Goal: Task Accomplishment & Management: Manage account settings

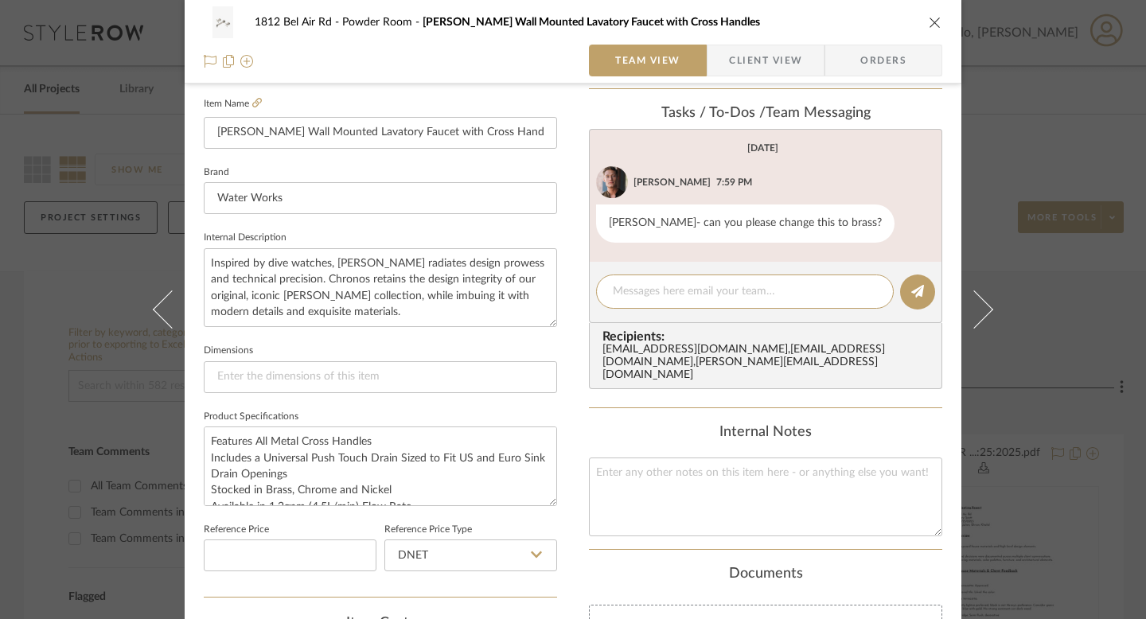
click at [765, 57] on span "Client View" at bounding box center [765, 61] width 73 height 32
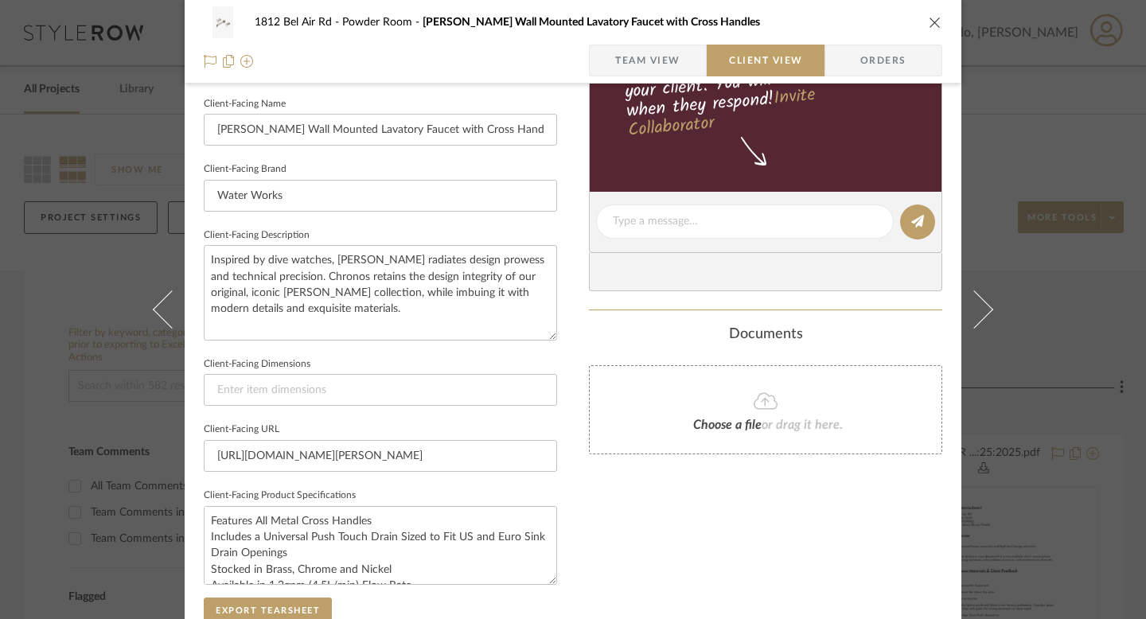
click at [643, 57] on span "Team View" at bounding box center [647, 61] width 65 height 32
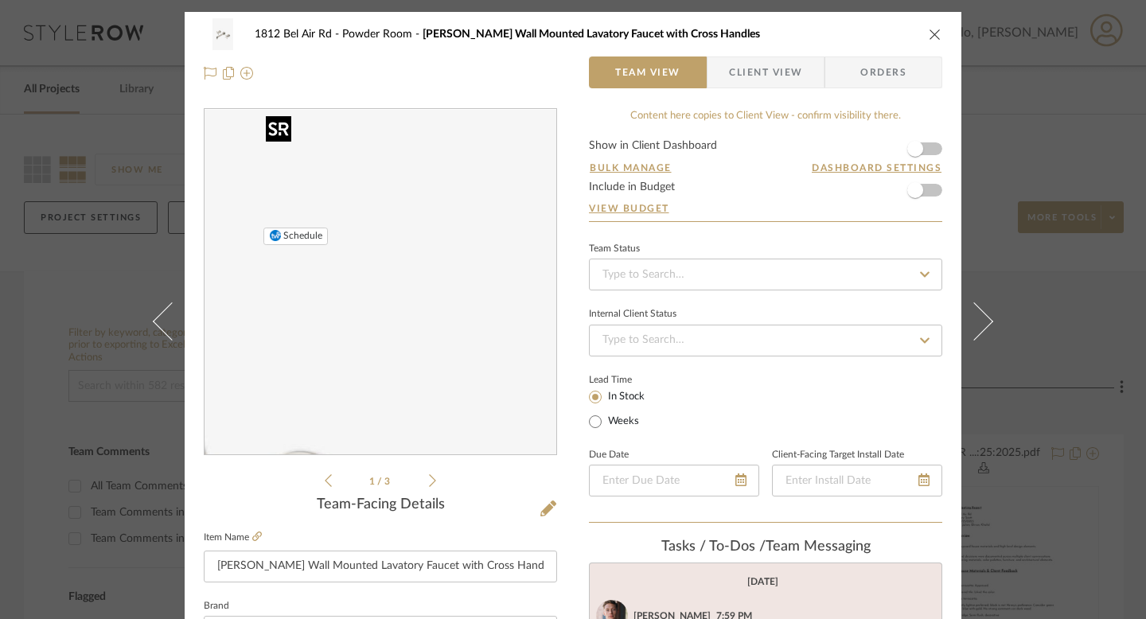
click at [411, 199] on img "0" at bounding box center [380, 282] width 230 height 345
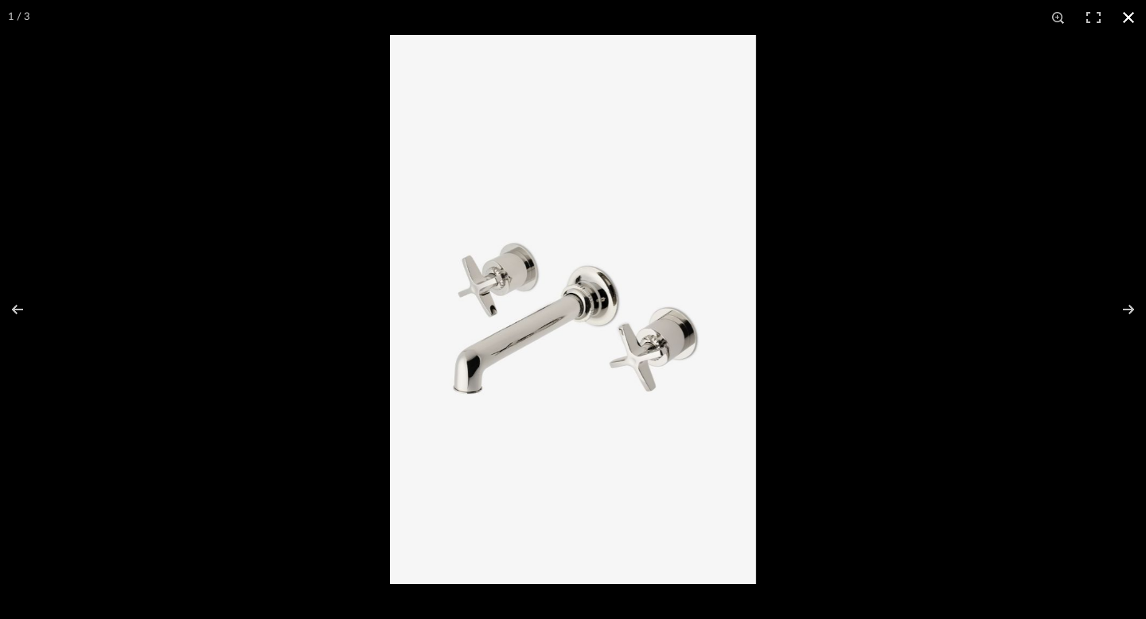
click at [1127, 10] on button at bounding box center [1128, 17] width 35 height 35
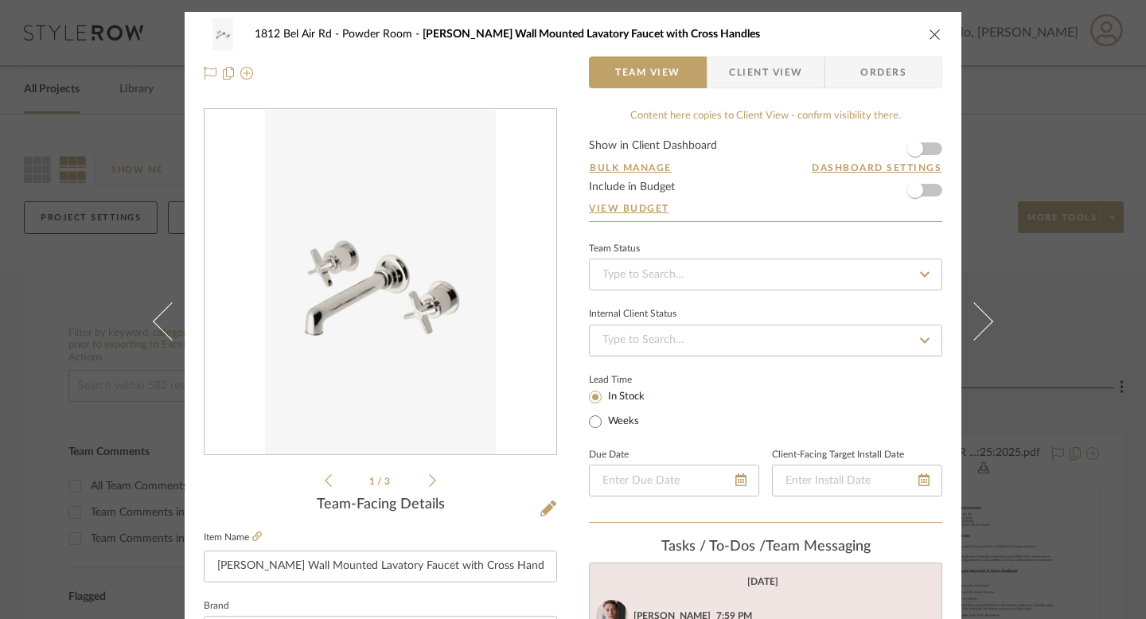
click at [361, 29] on span "Powder Room" at bounding box center [382, 34] width 80 height 11
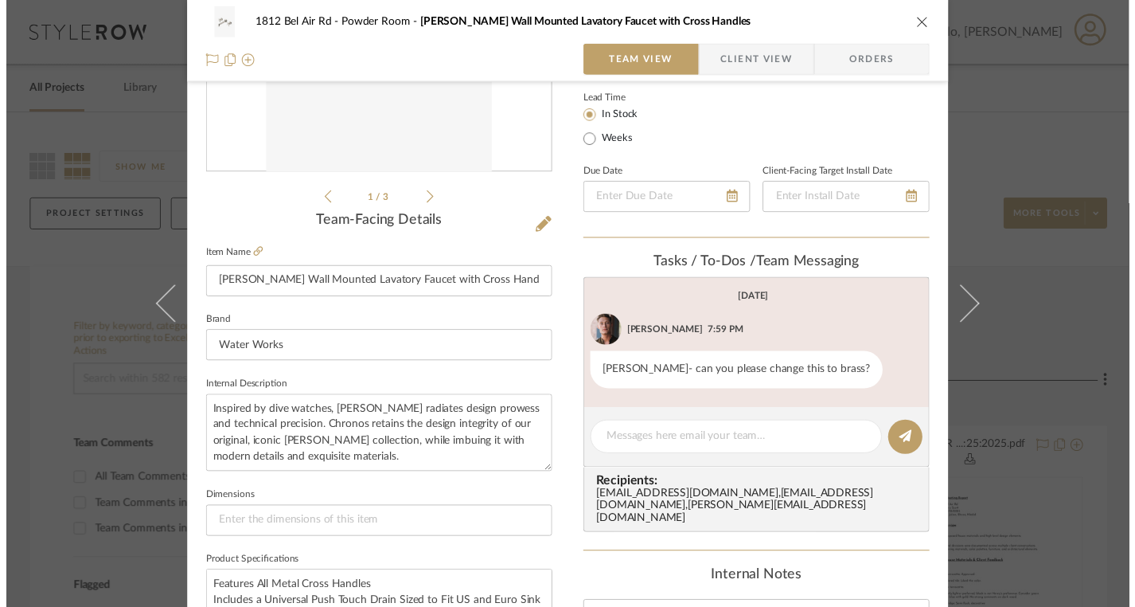
scroll to position [286, 0]
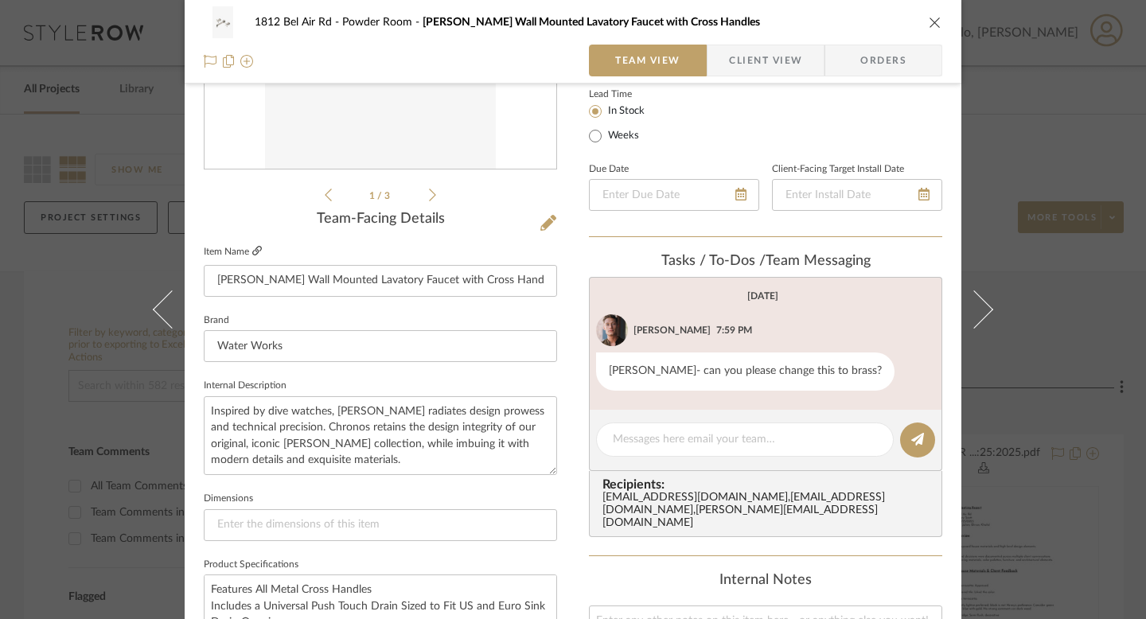
click at [252, 251] on icon at bounding box center [257, 251] width 10 height 10
click at [68, 321] on div "1812 Bel Air Rd Powder Room Henry Chronos Wall Mounted Lavatory Faucet with Cro…" at bounding box center [573, 309] width 1146 height 619
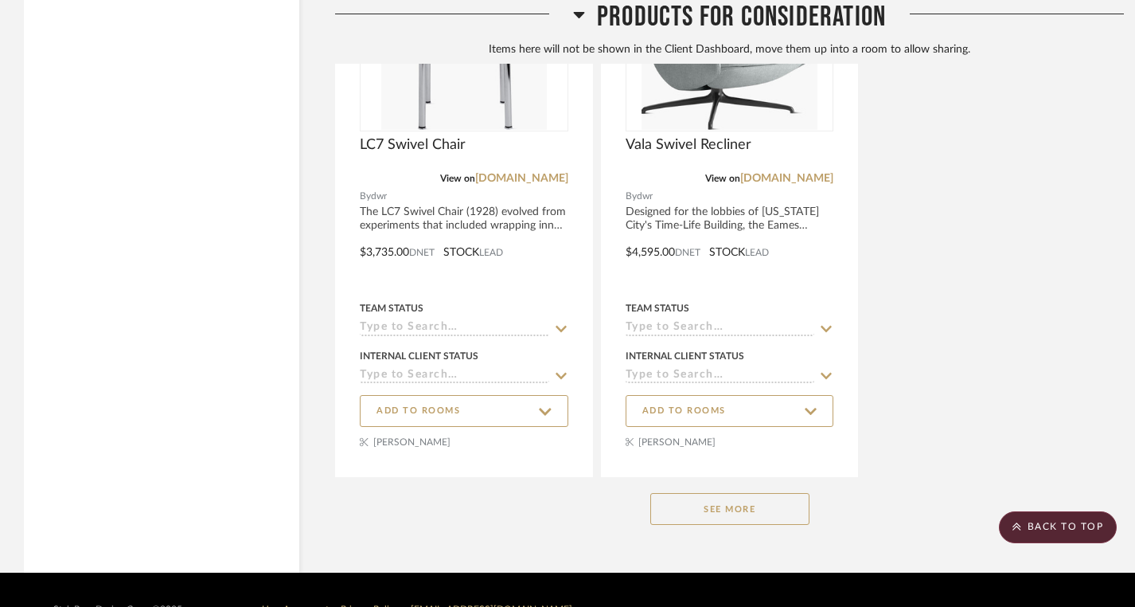
scroll to position [57622, 0]
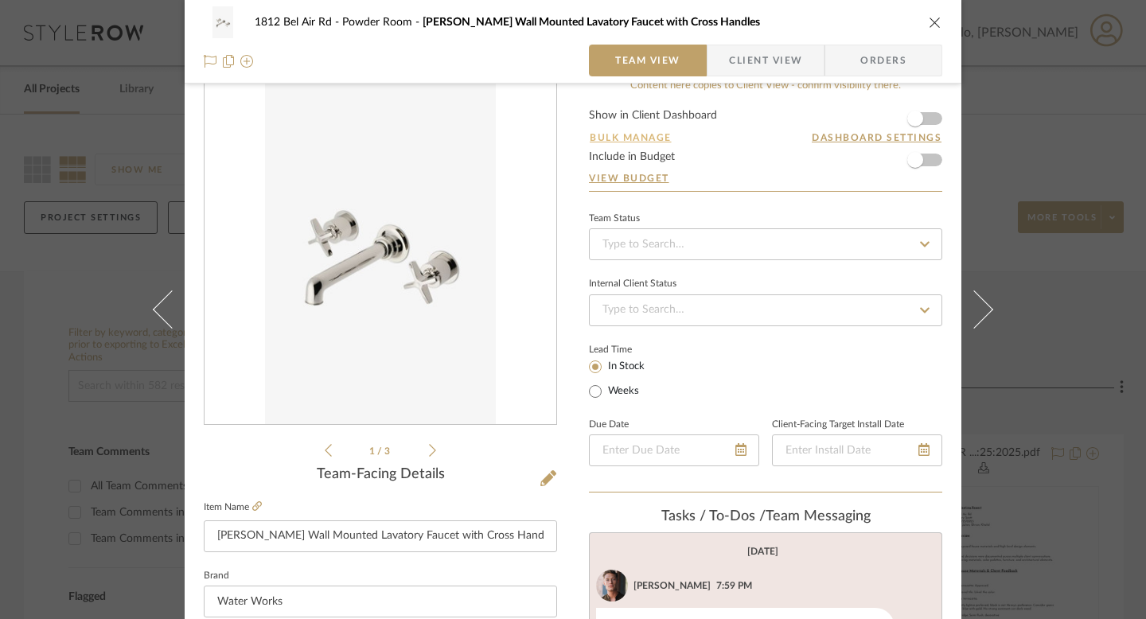
scroll to position [31, 0]
click at [541, 480] on icon at bounding box center [548, 478] width 16 height 16
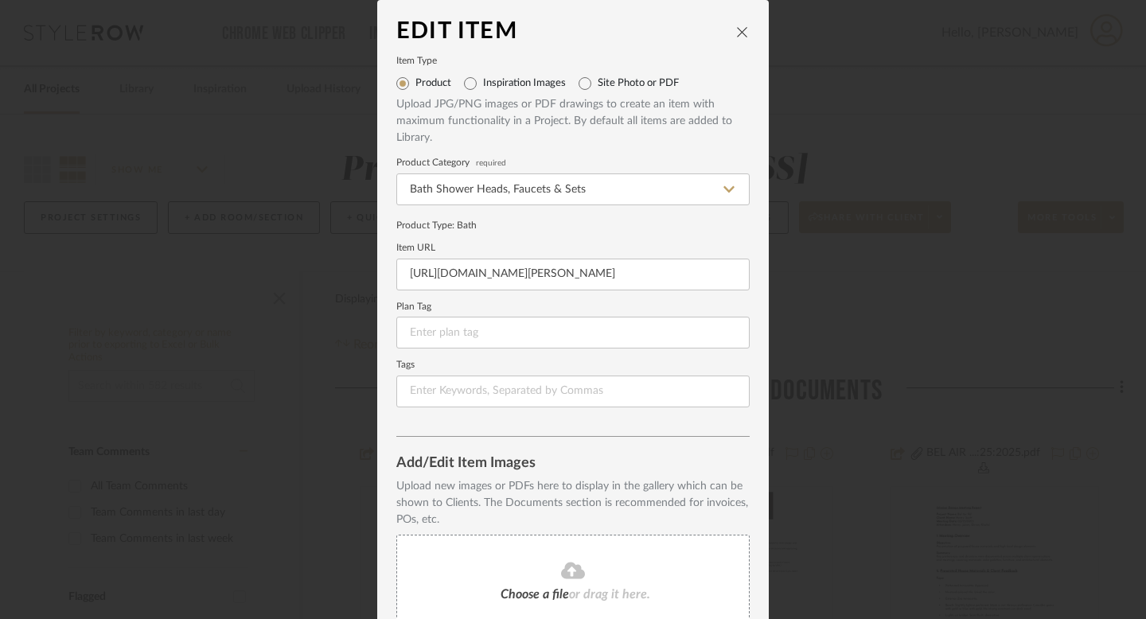
scroll to position [139, 0]
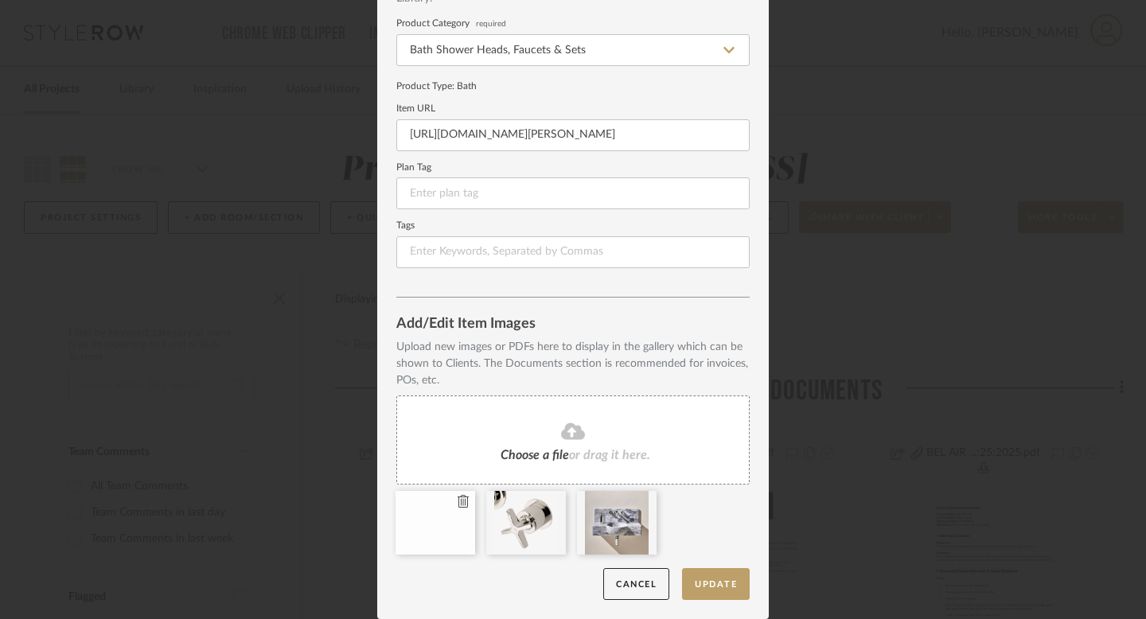
click at [458, 499] on icon at bounding box center [463, 501] width 11 height 13
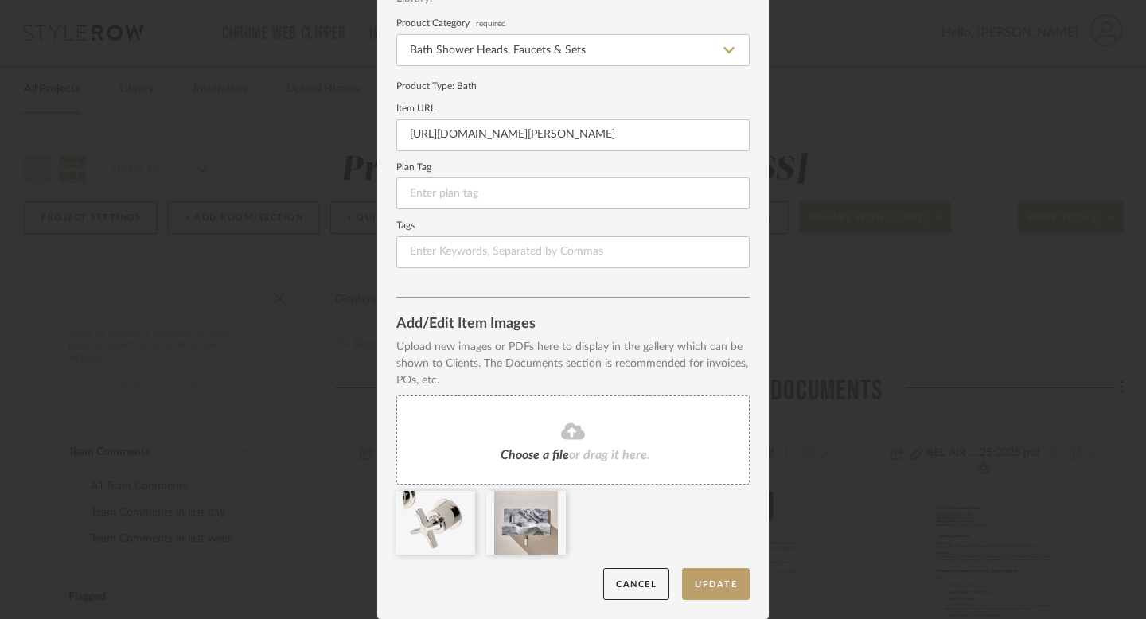
click at [0, 0] on icon at bounding box center [0, 0] width 0 height 0
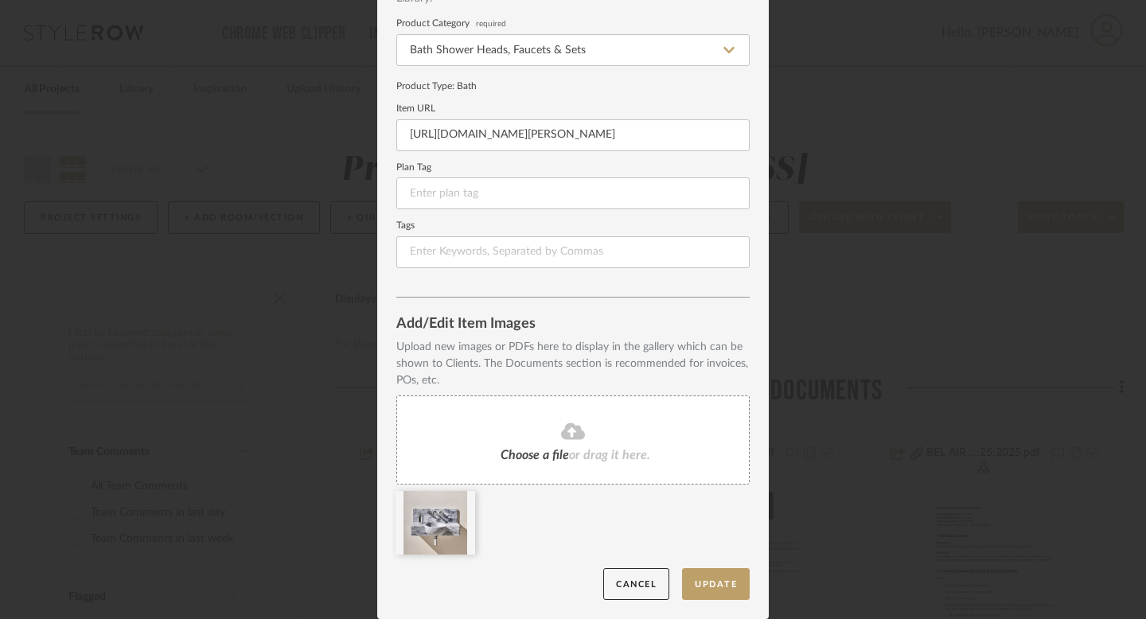
click at [571, 432] on icon at bounding box center [573, 431] width 24 height 17
click at [573, 428] on icon at bounding box center [573, 431] width 24 height 17
click at [532, 431] on fa-icon at bounding box center [573, 432] width 145 height 21
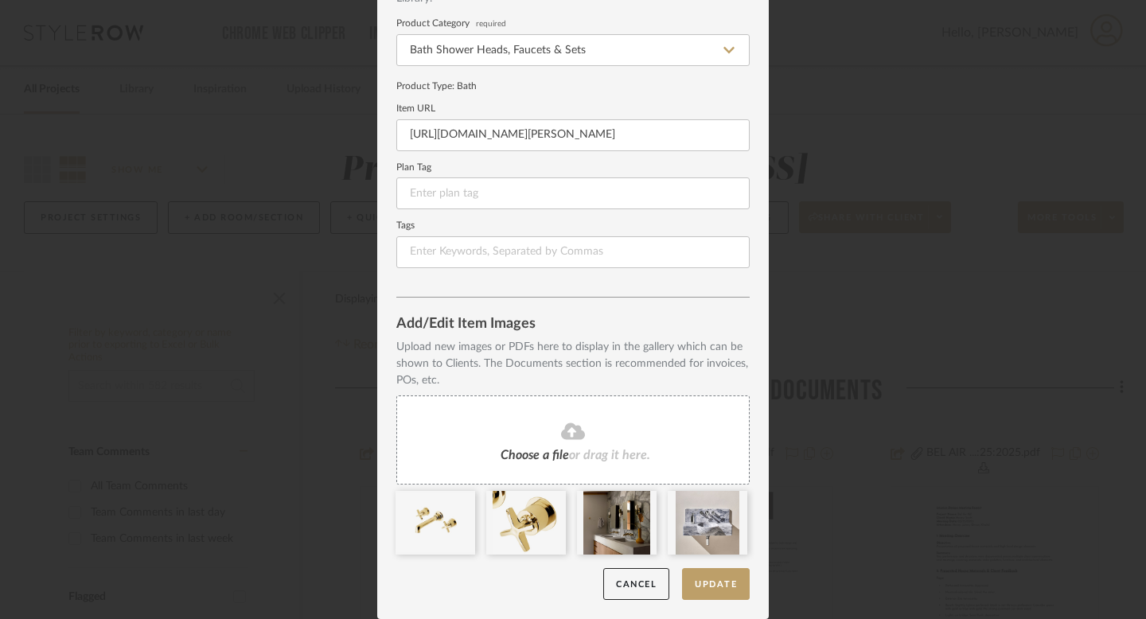
scroll to position [0, 0]
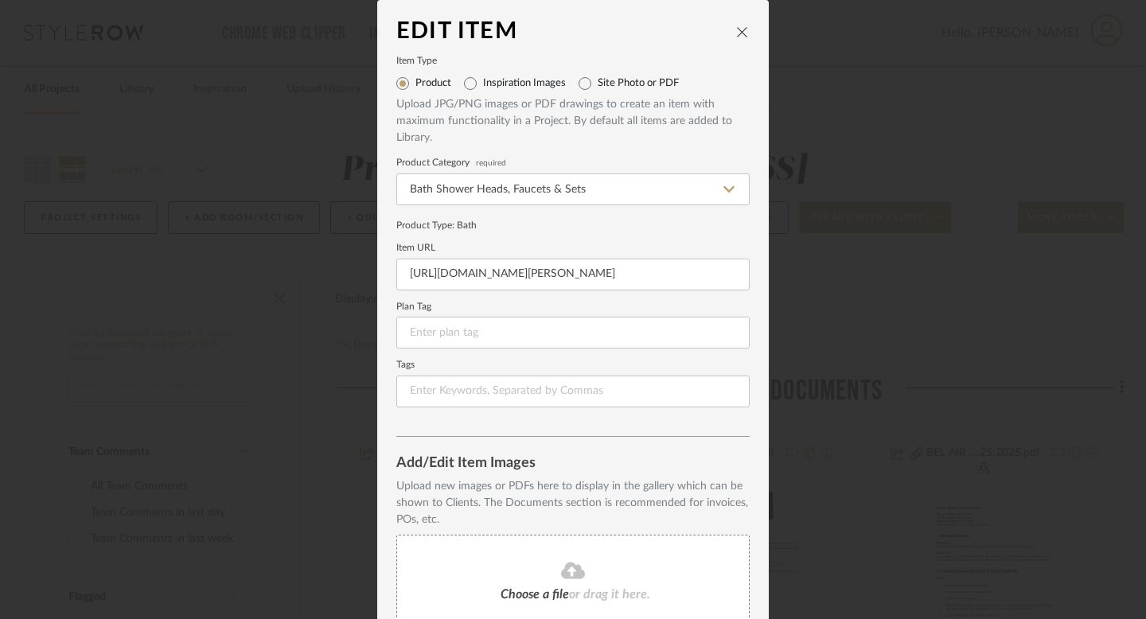
drag, startPoint x: 694, startPoint y: 536, endPoint x: 410, endPoint y: 4, distance: 603.6
click at [487, 273] on input "https://www.waterworks.com/us_en/henry-chronos-wall-mounted-lavatory-faucet-wit…" at bounding box center [572, 275] width 353 height 32
paste input "?utm_source=stylerow_lead&utm_medium=stylerow_outbound_link&utm_campaign=styler…"
type input "[URL][DOMAIN_NAME][PERSON_NAME]"
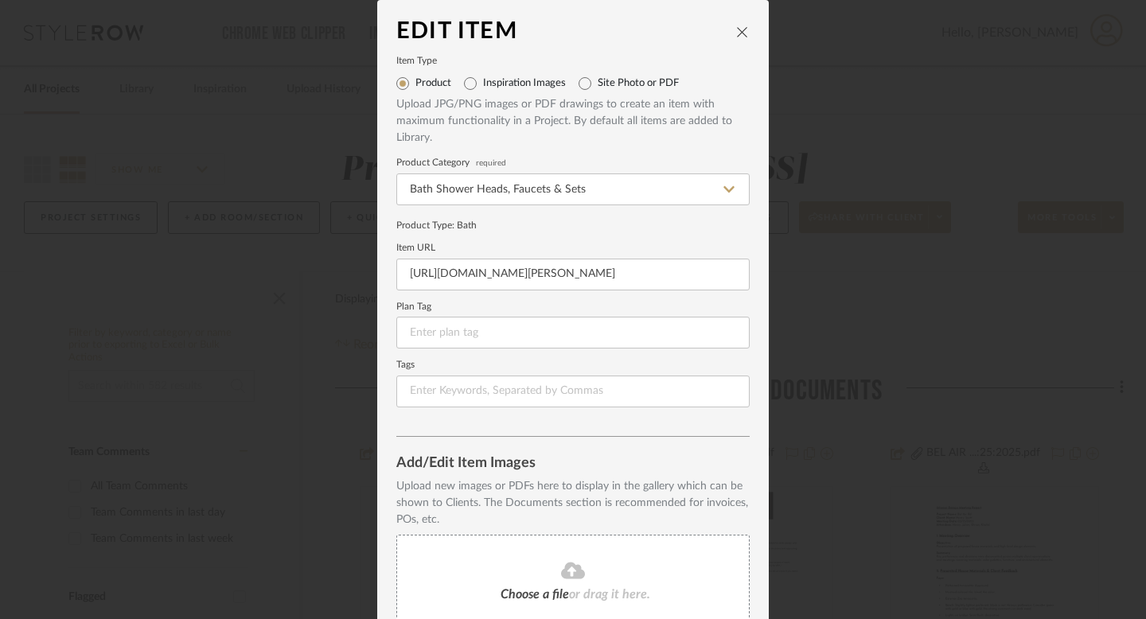
click at [614, 303] on label "Plan Tag" at bounding box center [572, 307] width 353 height 8
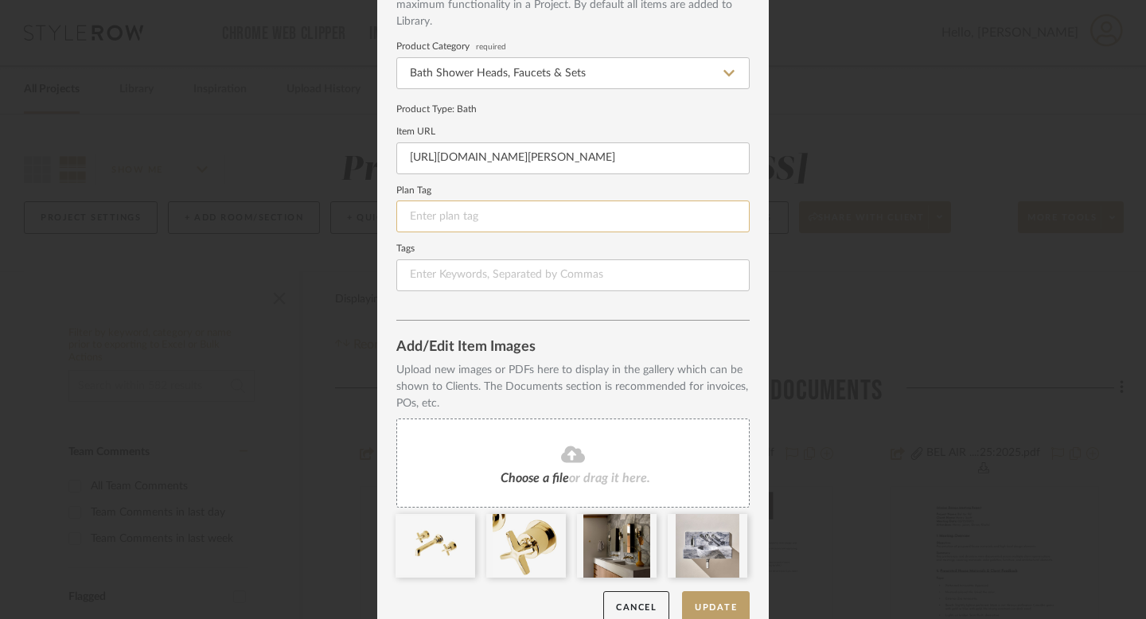
scroll to position [139, 0]
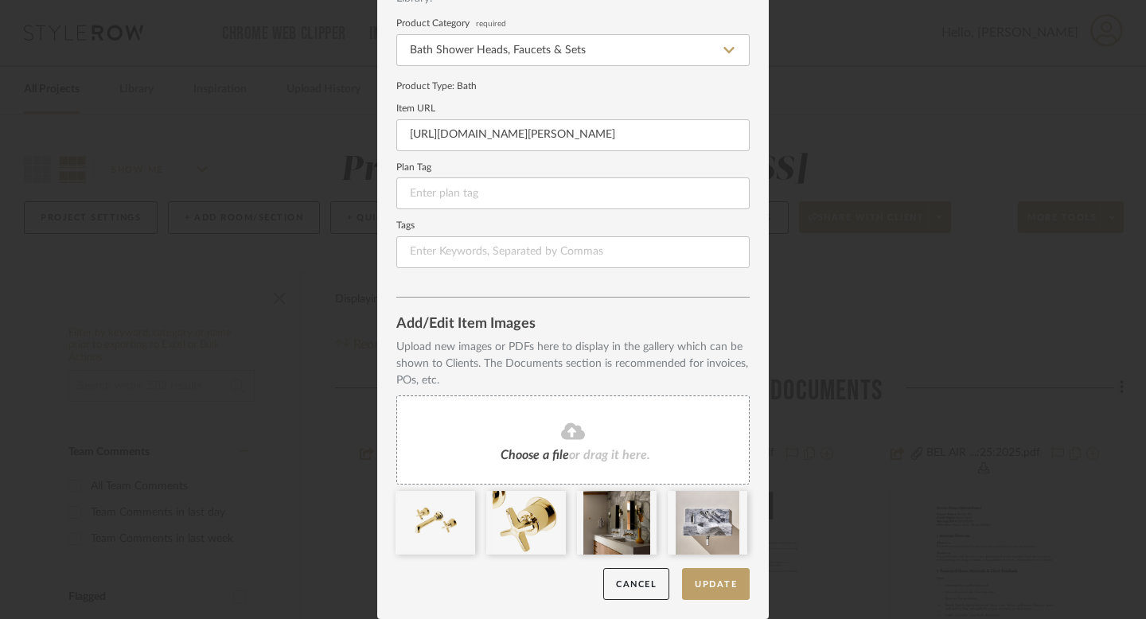
click at [716, 605] on dialog-content "Edit Item Item Type Product Inspiration Images Site Photo or PDF Upload JPG/PNG…" at bounding box center [573, 240] width 392 height 759
click at [717, 591] on button "Update" at bounding box center [716, 584] width 68 height 33
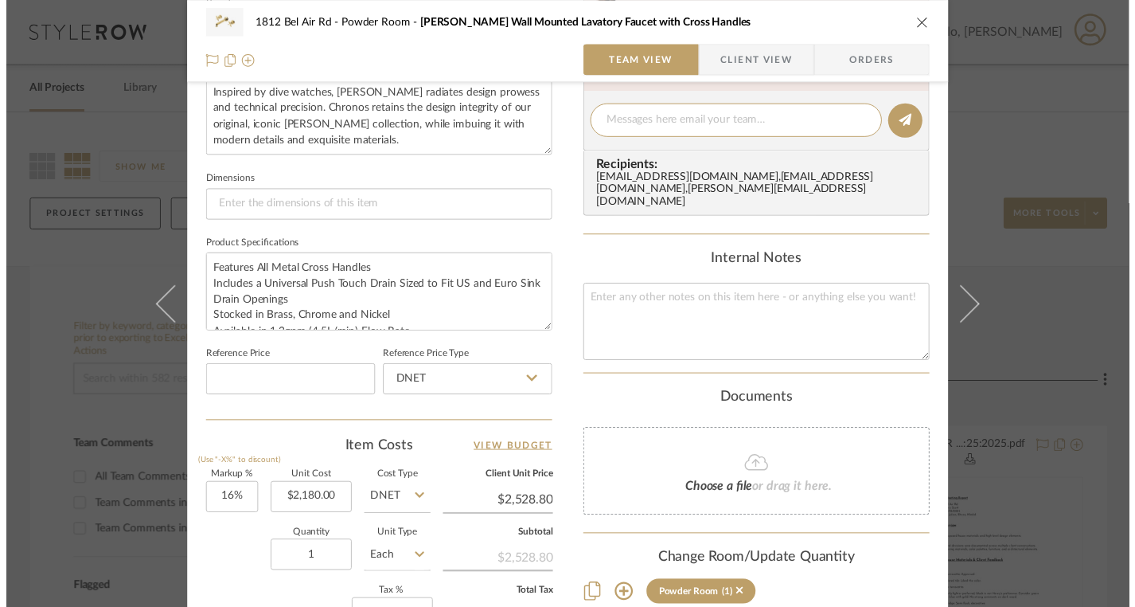
scroll to position [860, 0]
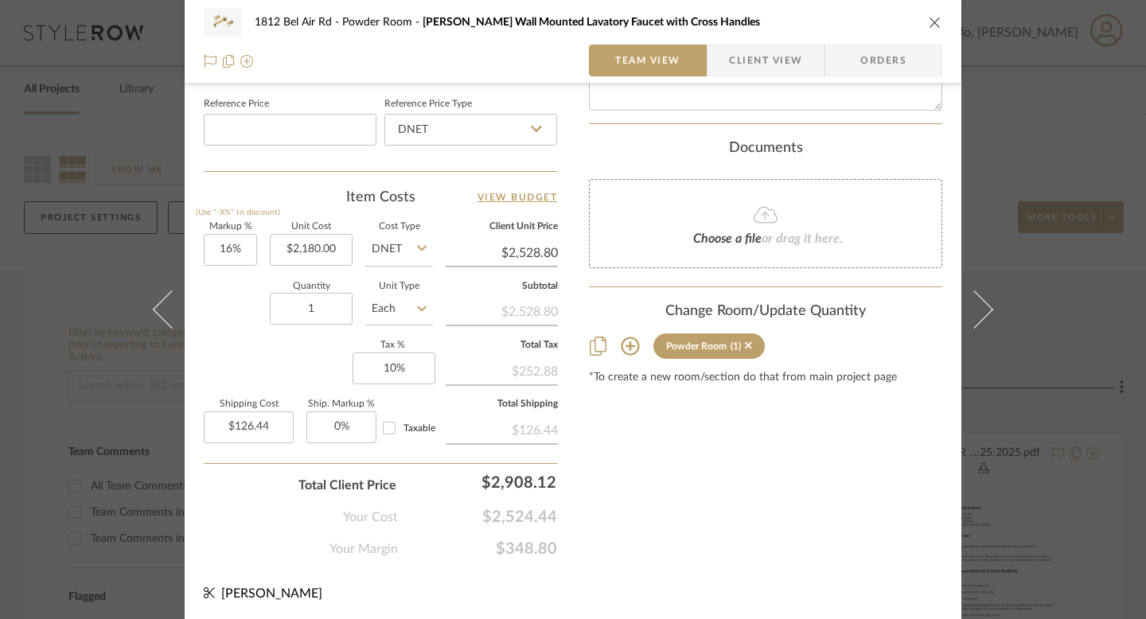
click at [1068, 118] on div "1812 Bel Air Rd Powder Room [PERSON_NAME] Wall Mounted Lavatory Faucet with Cro…" at bounding box center [573, 309] width 1146 height 619
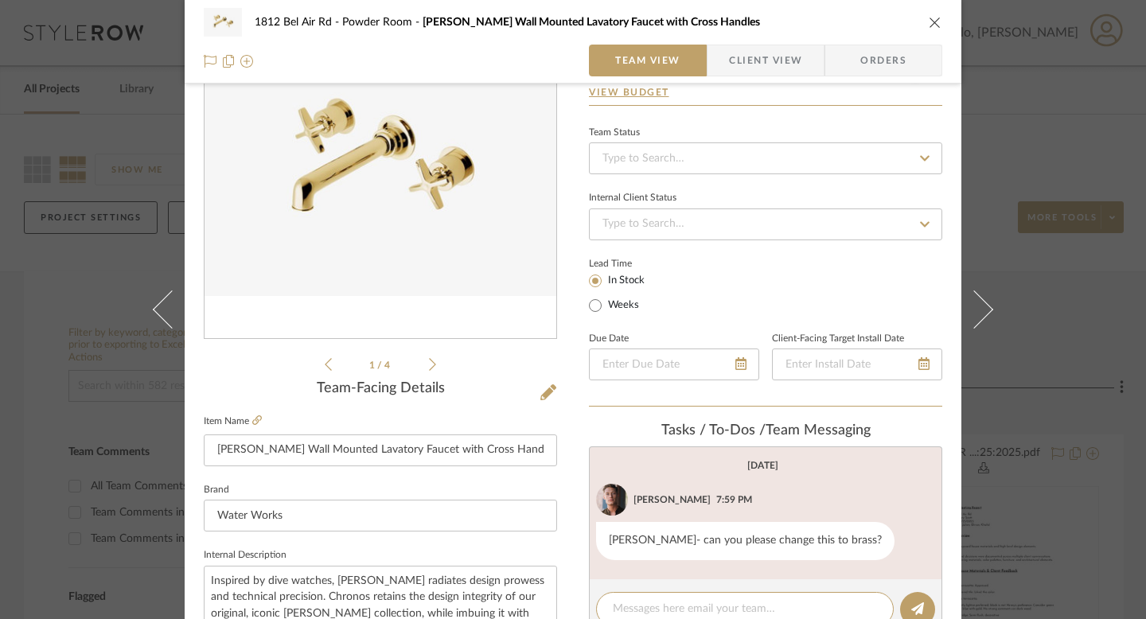
scroll to position [111, 0]
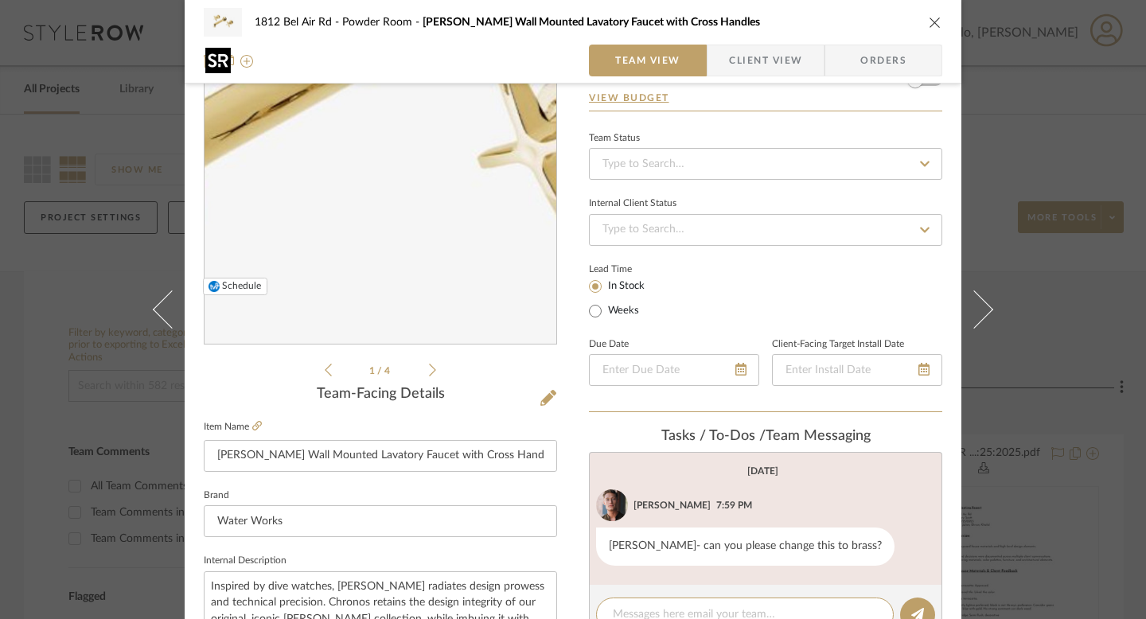
click at [371, 198] on img "0" at bounding box center [381, 171] width 352 height 259
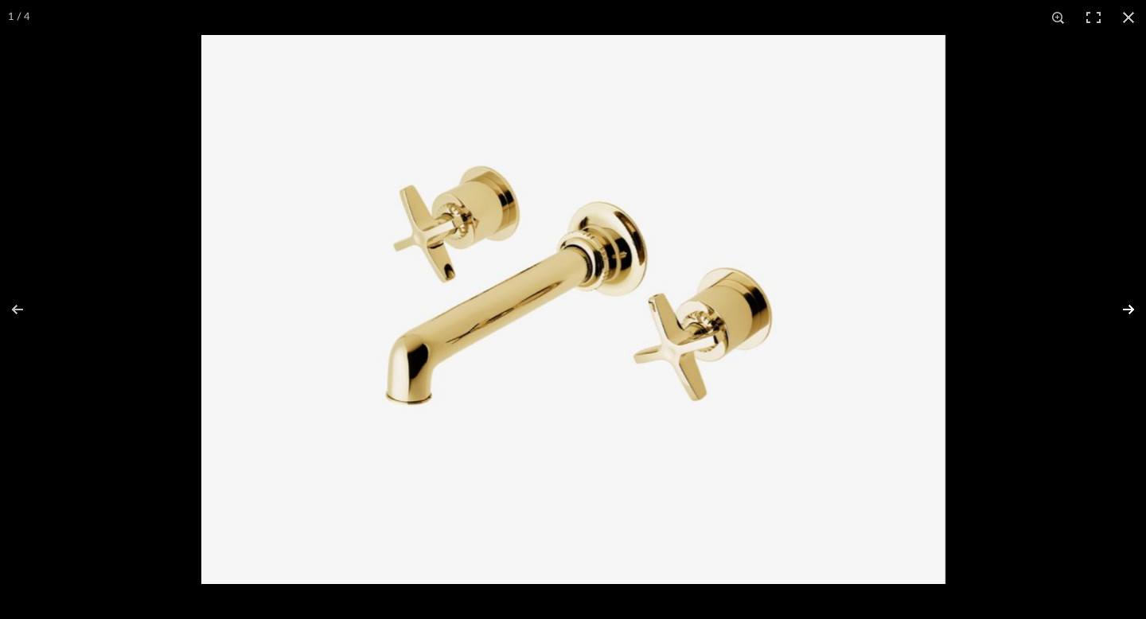
click at [1126, 308] on button at bounding box center [1118, 310] width 56 height 80
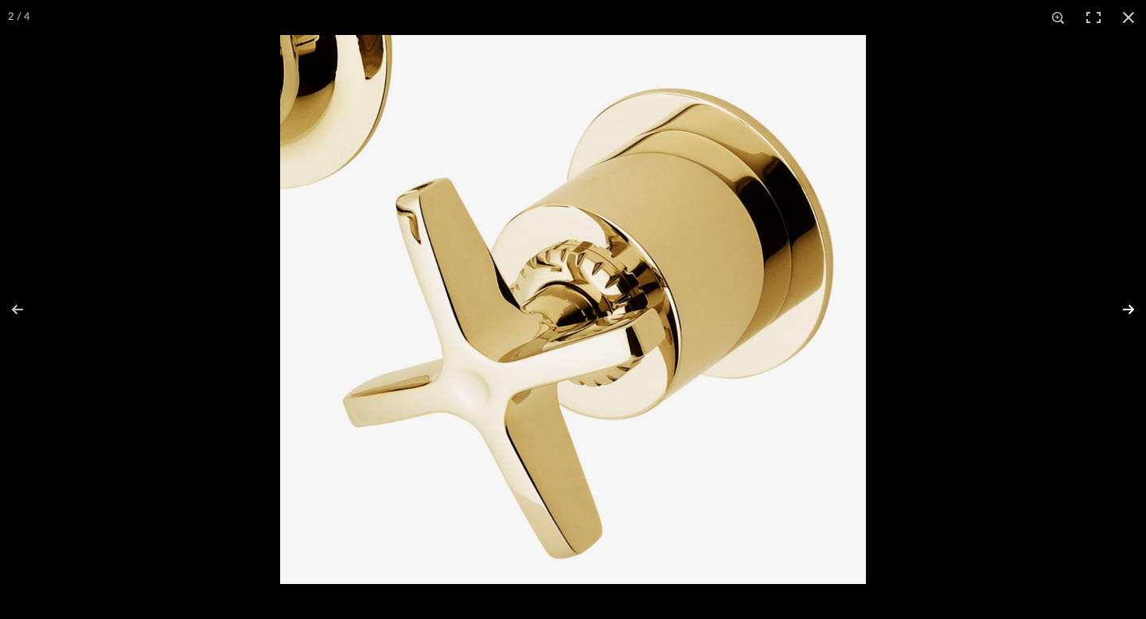
click at [1126, 308] on button at bounding box center [1118, 310] width 56 height 80
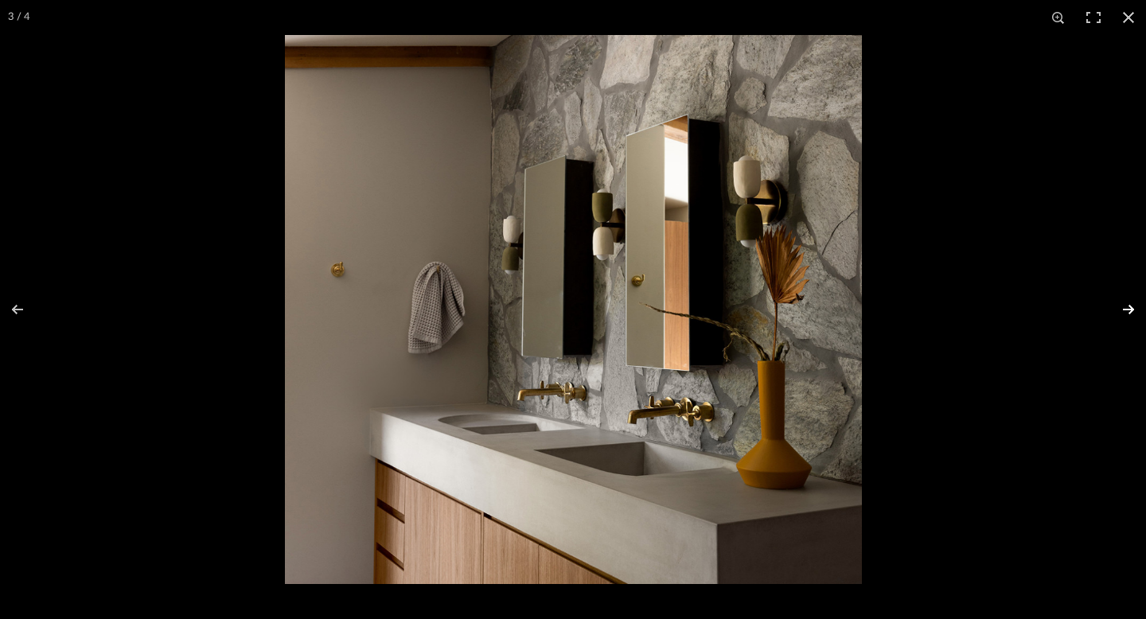
click at [1126, 308] on button at bounding box center [1118, 310] width 56 height 80
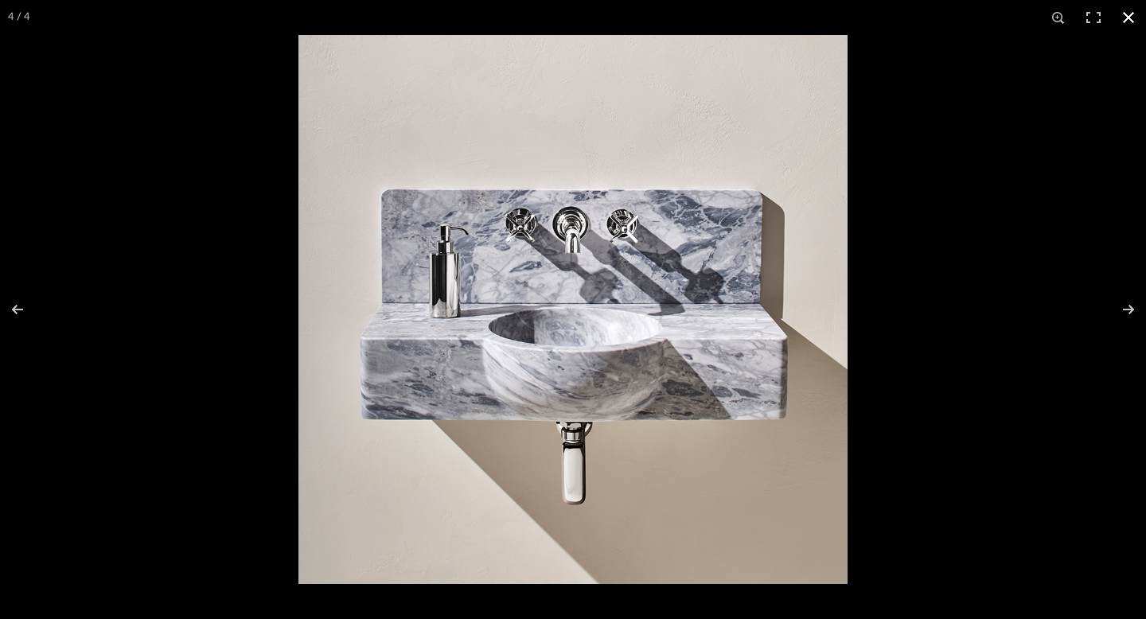
click at [1113, 250] on div at bounding box center [871, 344] width 1146 height 619
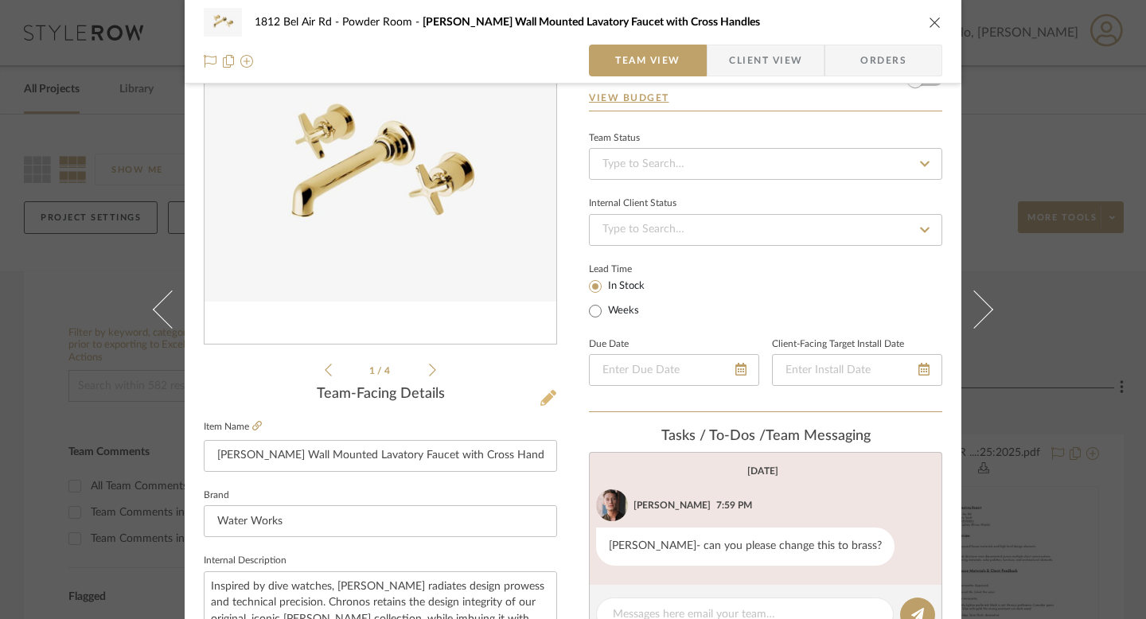
click at [540, 395] on icon at bounding box center [548, 398] width 16 height 16
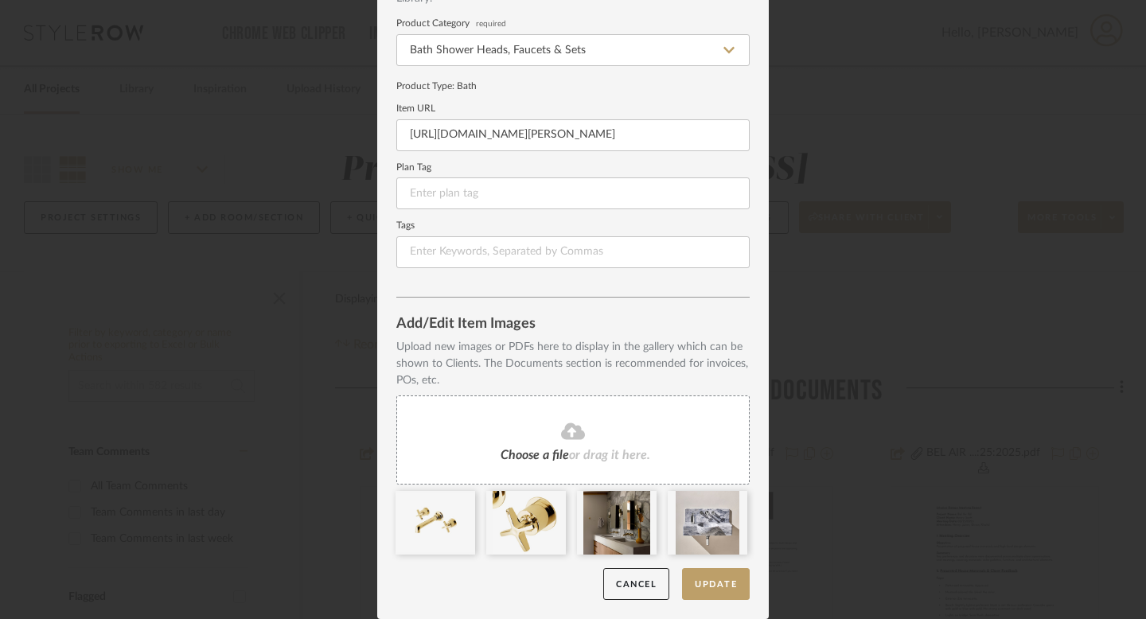
scroll to position [0, 0]
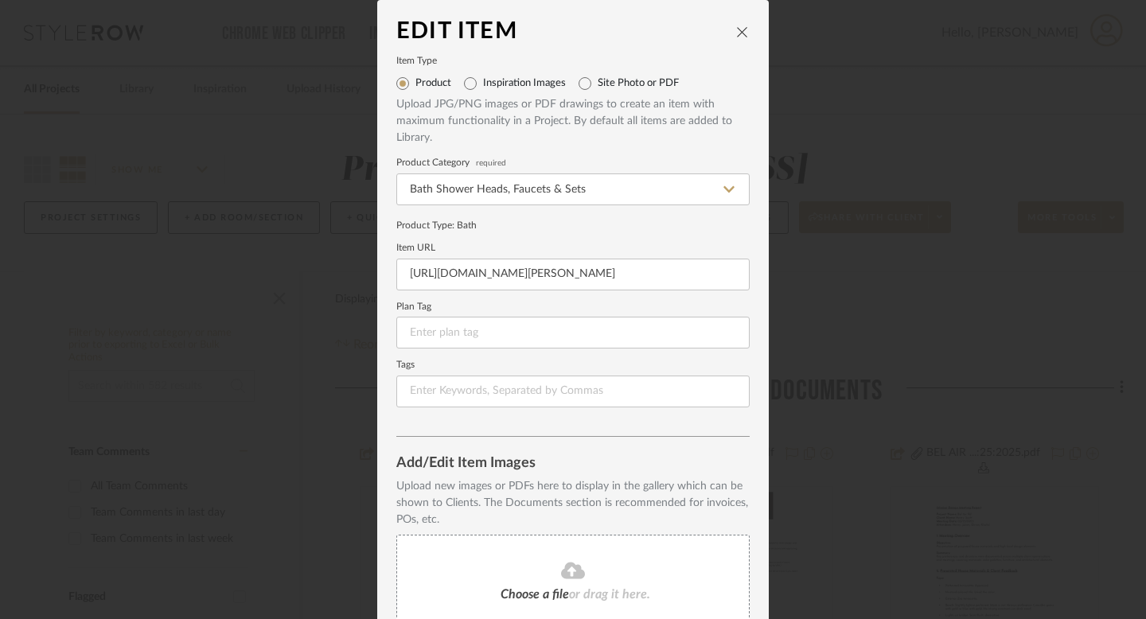
click at [879, 316] on div "Edit Item Item Type Product Inspiration Images Site Photo or PDF Upload JPG/PNG…" at bounding box center [573, 309] width 1146 height 619
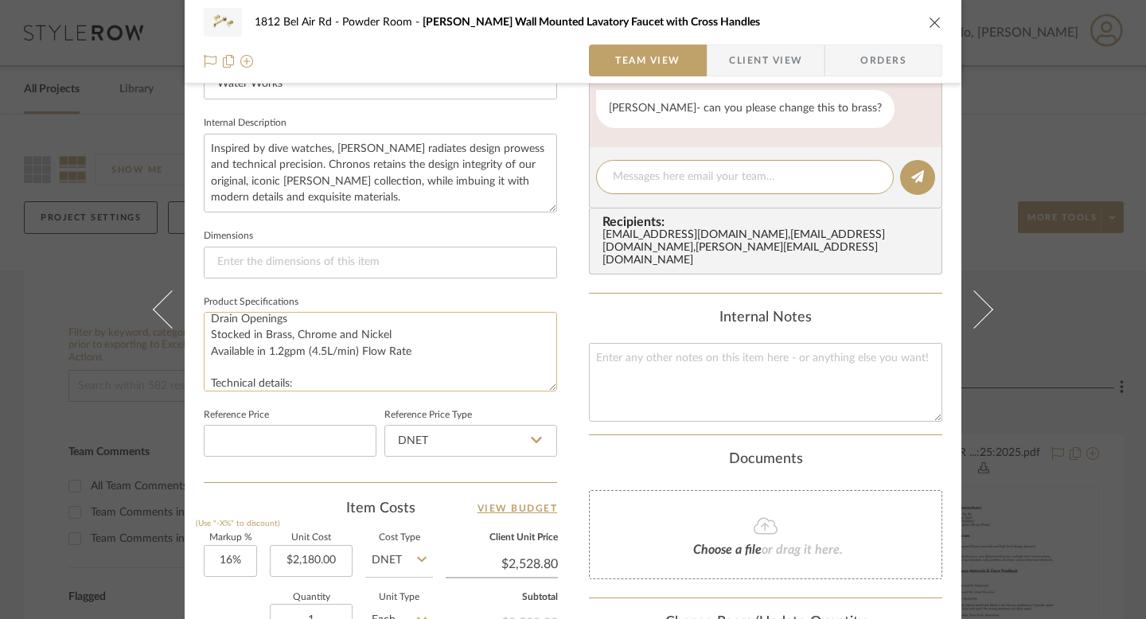
scroll to position [43, 0]
click at [393, 329] on textarea "Features All Metal Cross Handles Includes a Universal Push Touch Drain Sized to…" at bounding box center [380, 351] width 353 height 79
drag, startPoint x: 393, startPoint y: 329, endPoint x: 213, endPoint y: 326, distance: 180.7
click at [213, 326] on textarea "Features All Metal Cross Handles Includes a Universal Push Touch Drain Sized to…" at bounding box center [380, 351] width 353 height 79
drag, startPoint x: 233, startPoint y: 330, endPoint x: 185, endPoint y: 327, distance: 47.8
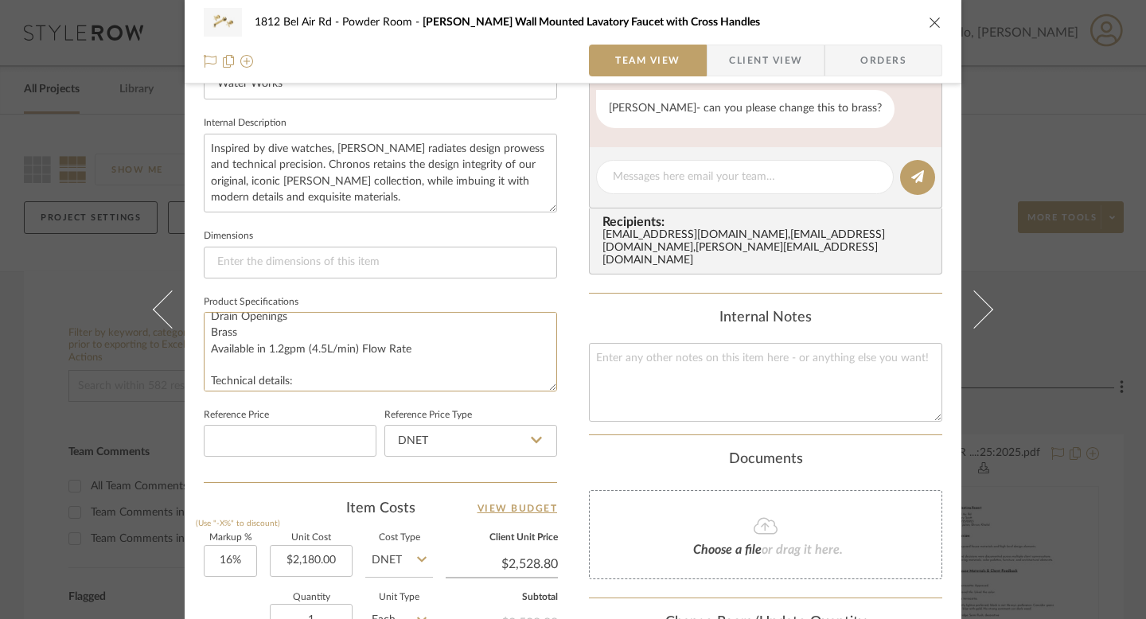
click at [185, 327] on div "1812 Bel Air Rd Powder Room [PERSON_NAME] Wall Mounted Lavatory Faucet with Cro…" at bounding box center [573, 199] width 777 height 1470
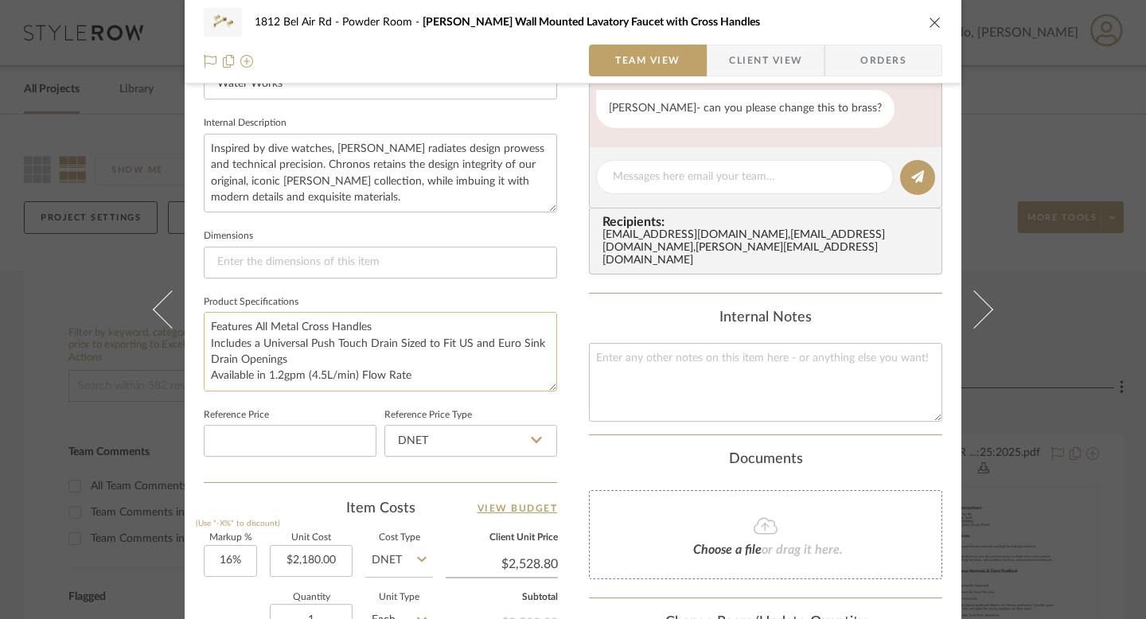
click at [204, 327] on textarea "Features All Metal Cross Handles Includes a Universal Push Touch Drain Sized to…" at bounding box center [380, 351] width 353 height 79
click at [205, 325] on textarea "Features All Metal Cross Handles Includes a Universal Push Touch Drain Sized to…" at bounding box center [380, 351] width 353 height 79
click at [216, 330] on textarea "Features All Metal Cross Handles Includes a Universal Push Touch Drain Sized to…" at bounding box center [380, 351] width 353 height 79
paste textarea "Brass"
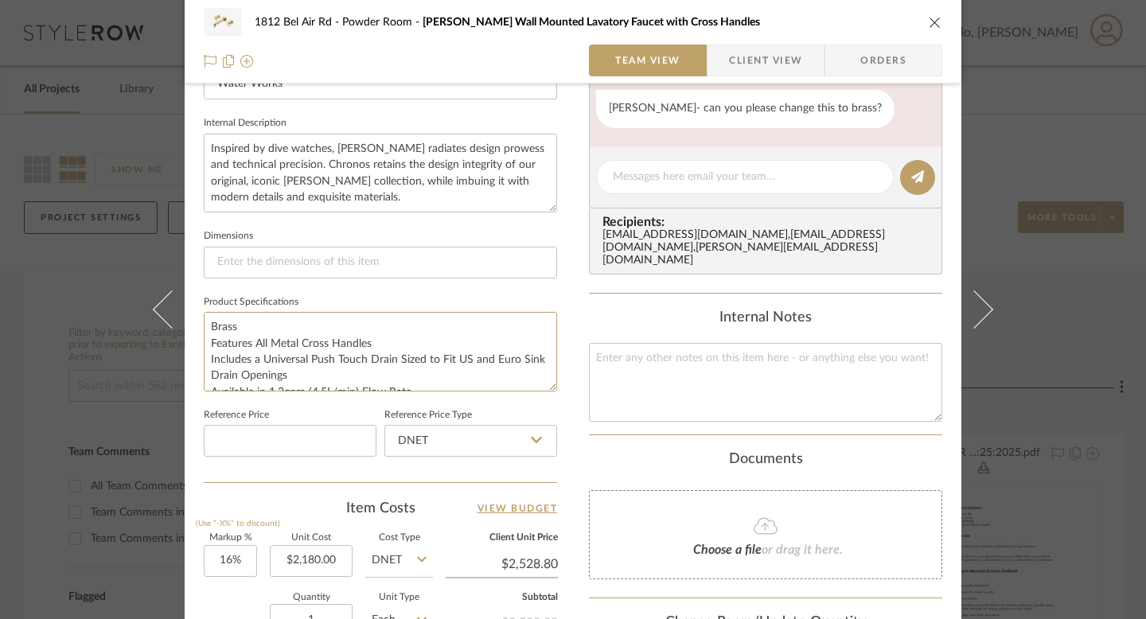
type textarea "Brass Features All Metal Cross Handles Includes a Universal Push Touch Drain Si…"
click at [1060, 188] on div "1812 Bel Air Rd Powder Room [PERSON_NAME] Wall Mounted Lavatory Faucet with Cro…" at bounding box center [573, 309] width 1146 height 619
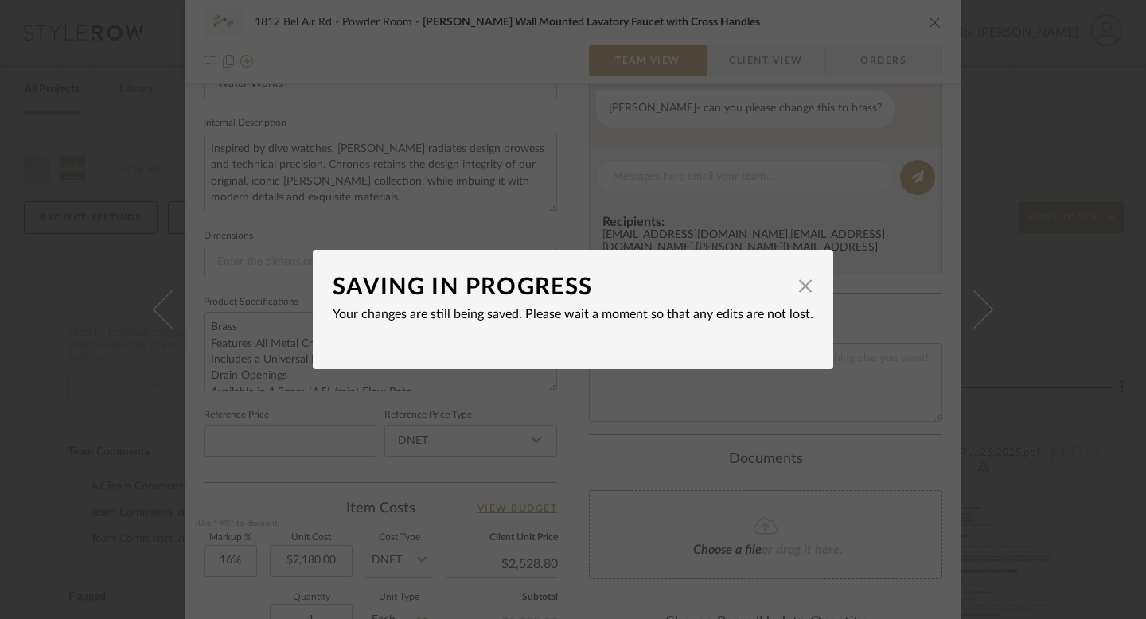
click at [832, 189] on div "SAVING IN PROGRESS × Your changes are still being saved. Please wait a moment s…" at bounding box center [573, 309] width 1146 height 619
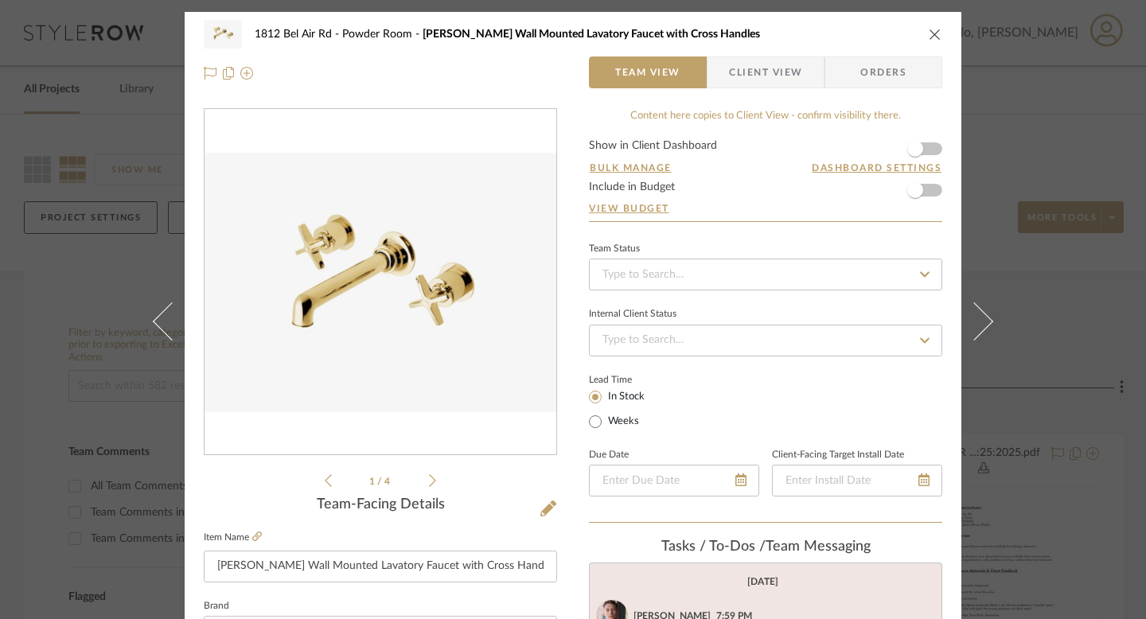
click at [0, 287] on div "1812 Bel Air Rd Powder Room [PERSON_NAME] Wall Mounted Lavatory Faucet with Cro…" at bounding box center [573, 309] width 1146 height 619
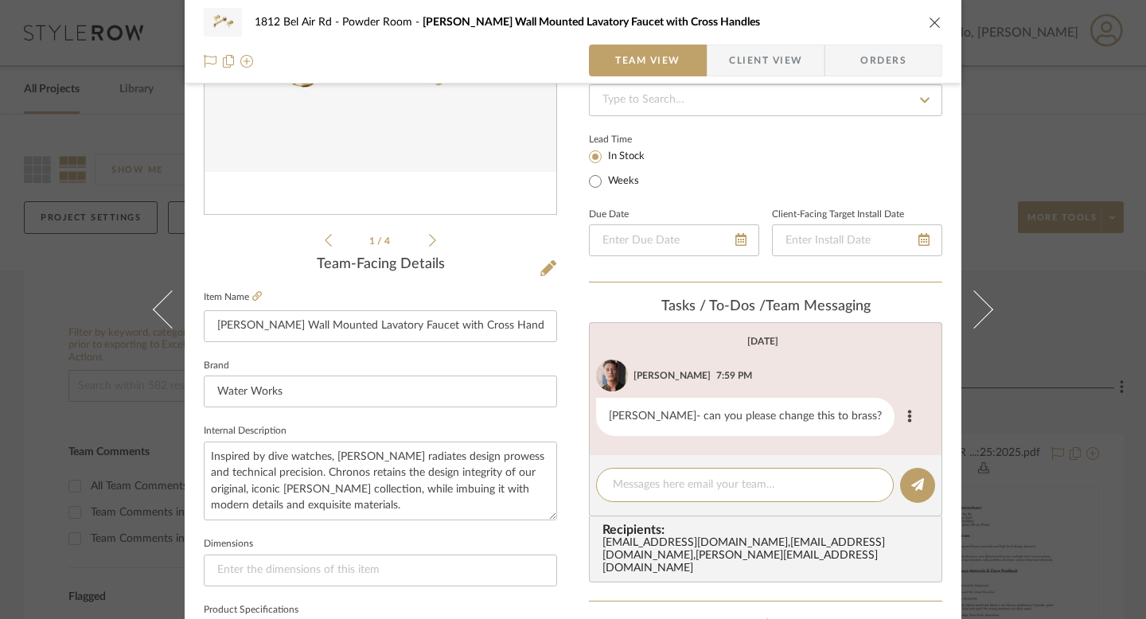
scroll to position [241, 0]
click at [900, 410] on button at bounding box center [909, 416] width 19 height 19
click at [874, 409] on div at bounding box center [573, 309] width 1146 height 619
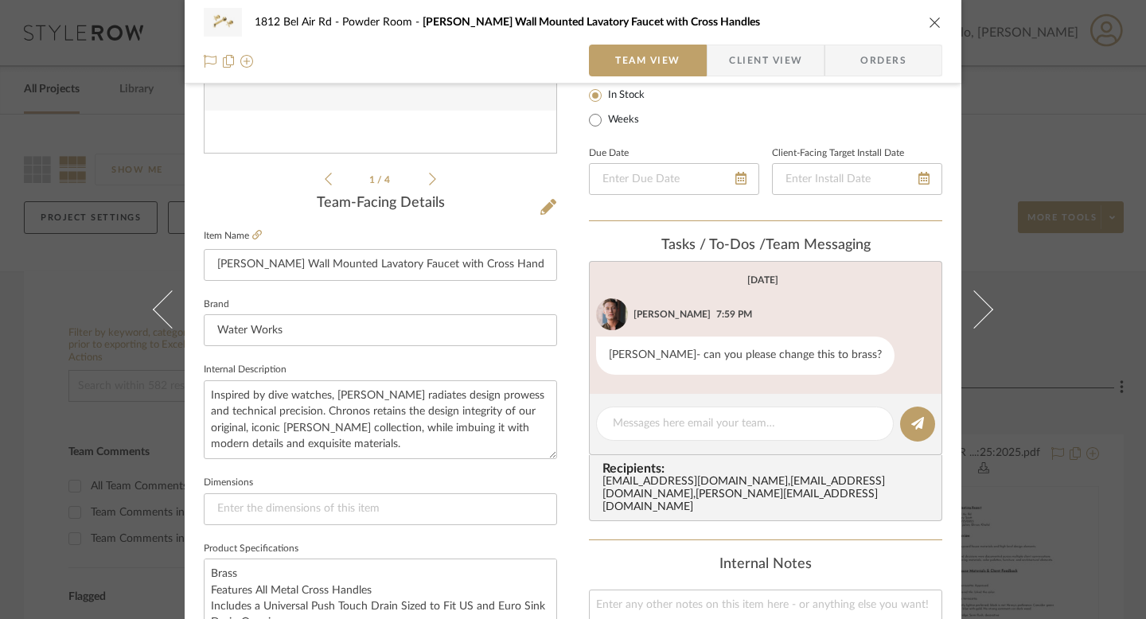
scroll to position [318, 0]
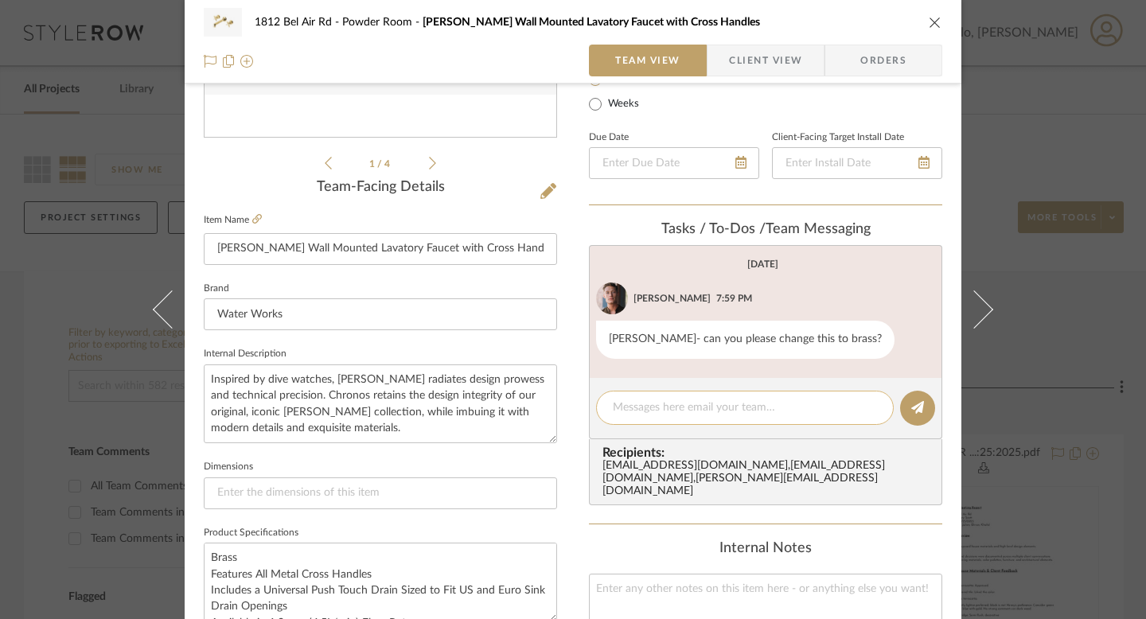
click at [716, 403] on textarea at bounding box center [745, 408] width 264 height 17
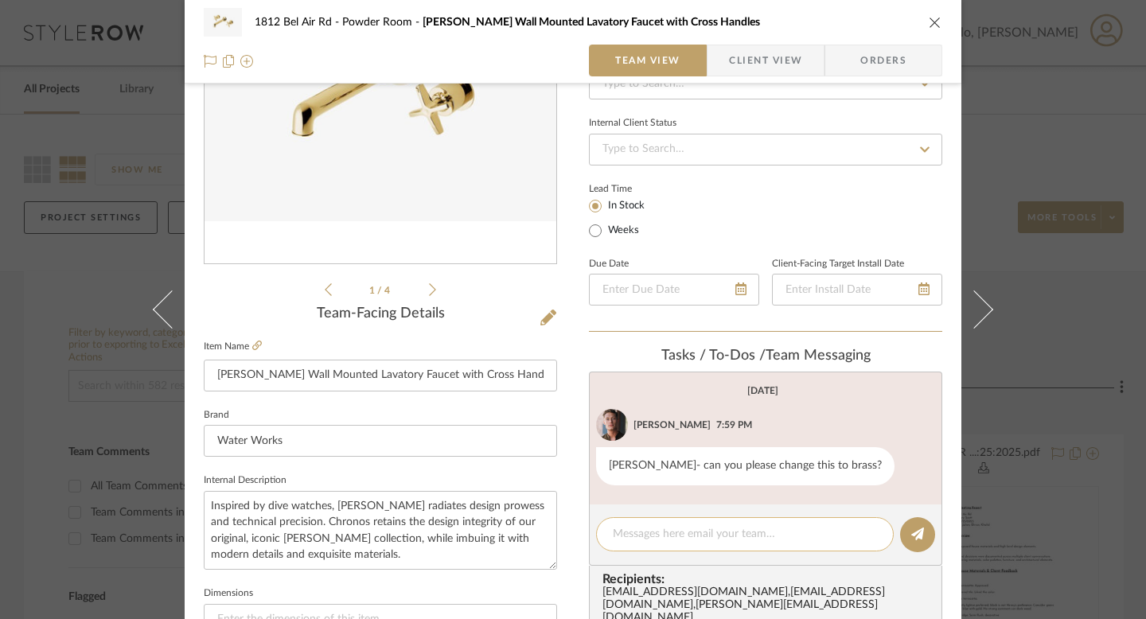
scroll to position [277, 0]
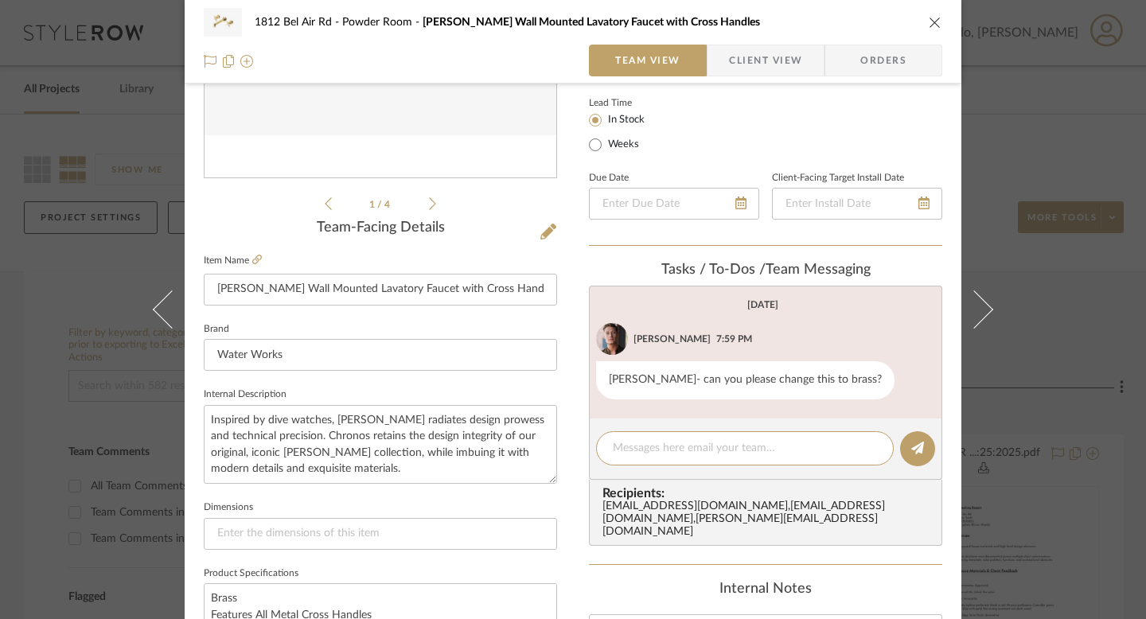
click at [759, 57] on span "Client View" at bounding box center [765, 61] width 73 height 32
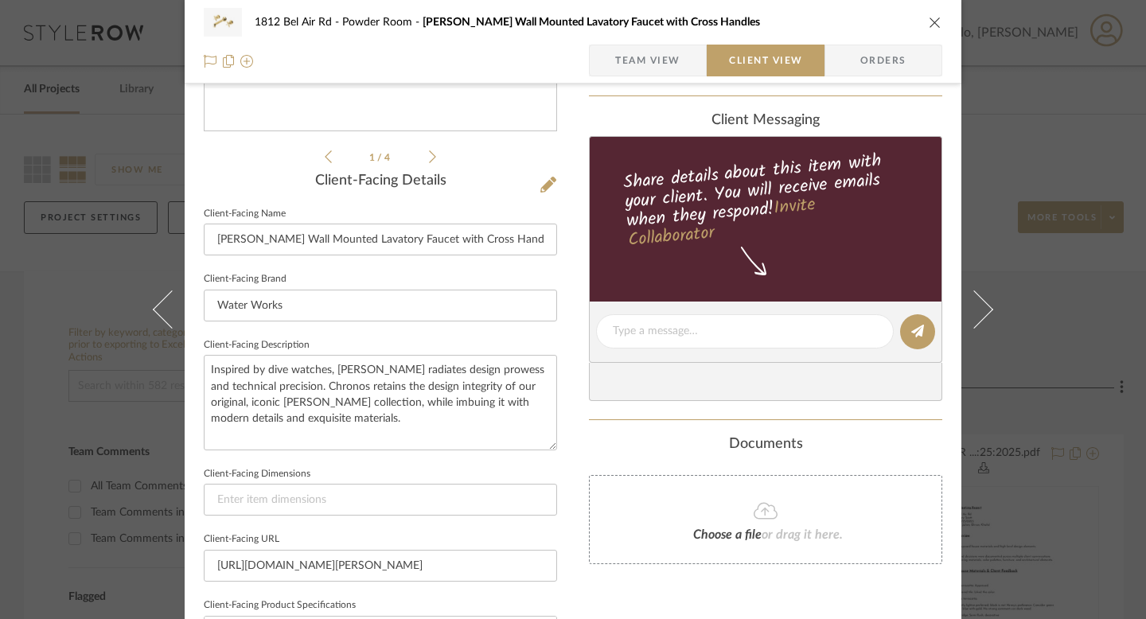
scroll to position [325, 0]
click at [653, 57] on span "Team View" at bounding box center [647, 61] width 65 height 32
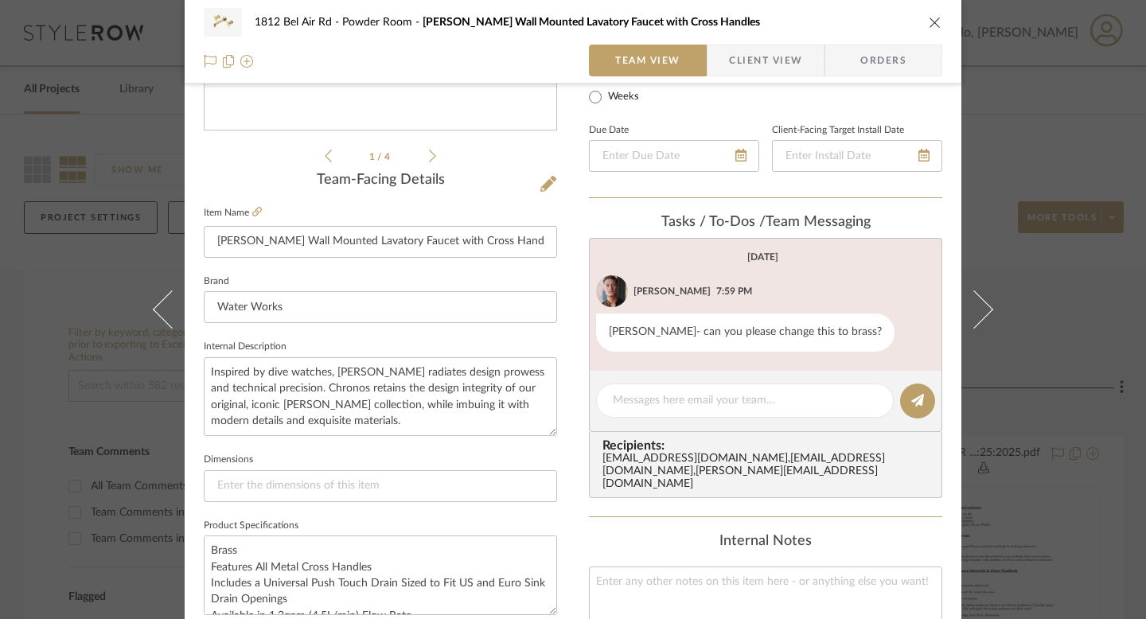
scroll to position [318, 0]
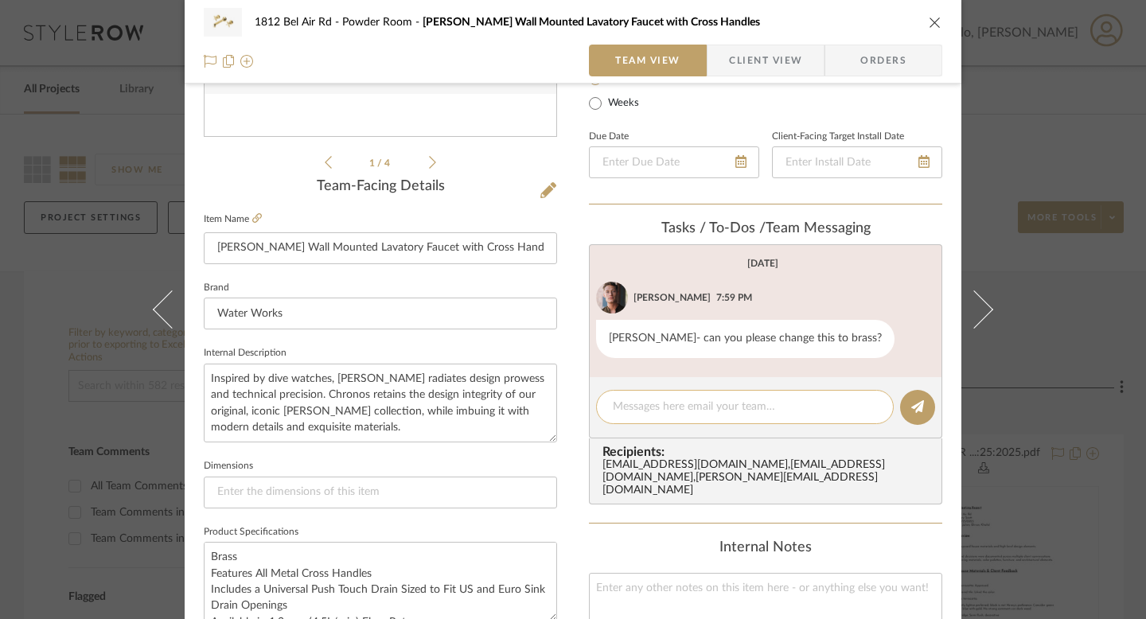
click at [657, 405] on textarea at bounding box center [745, 407] width 264 height 17
type textarea "c"
click at [636, 409] on textarea "updtaed to brass." at bounding box center [745, 407] width 264 height 17
click at [738, 402] on textarea "updated to brass." at bounding box center [745, 407] width 264 height 17
type textarea "updated to brass."
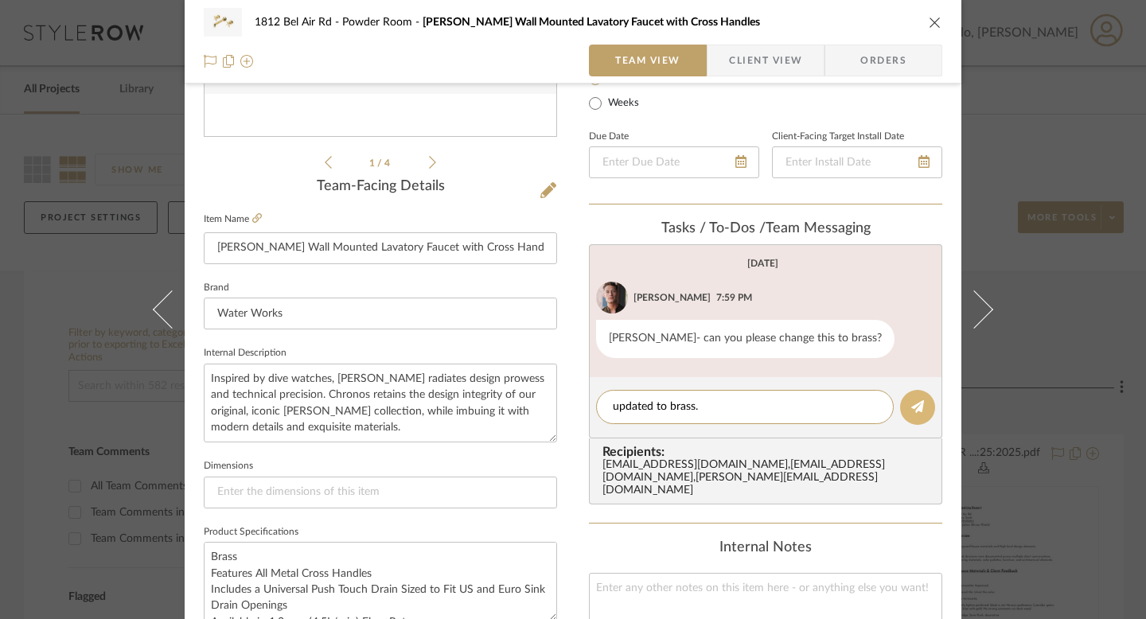
click at [911, 401] on icon at bounding box center [917, 406] width 13 height 13
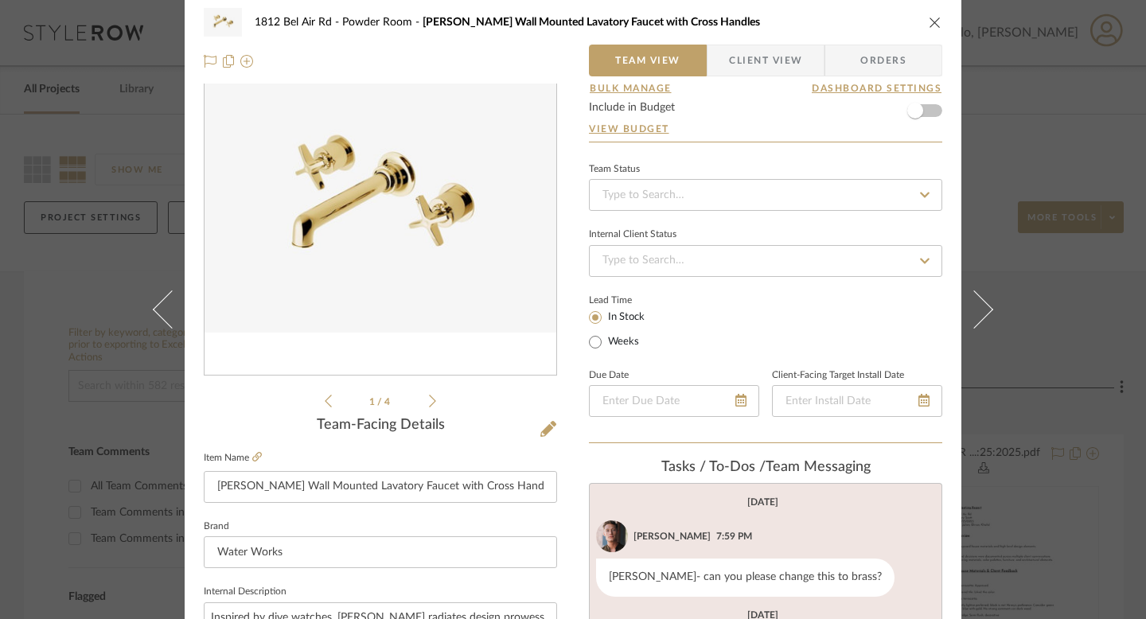
scroll to position [0, 0]
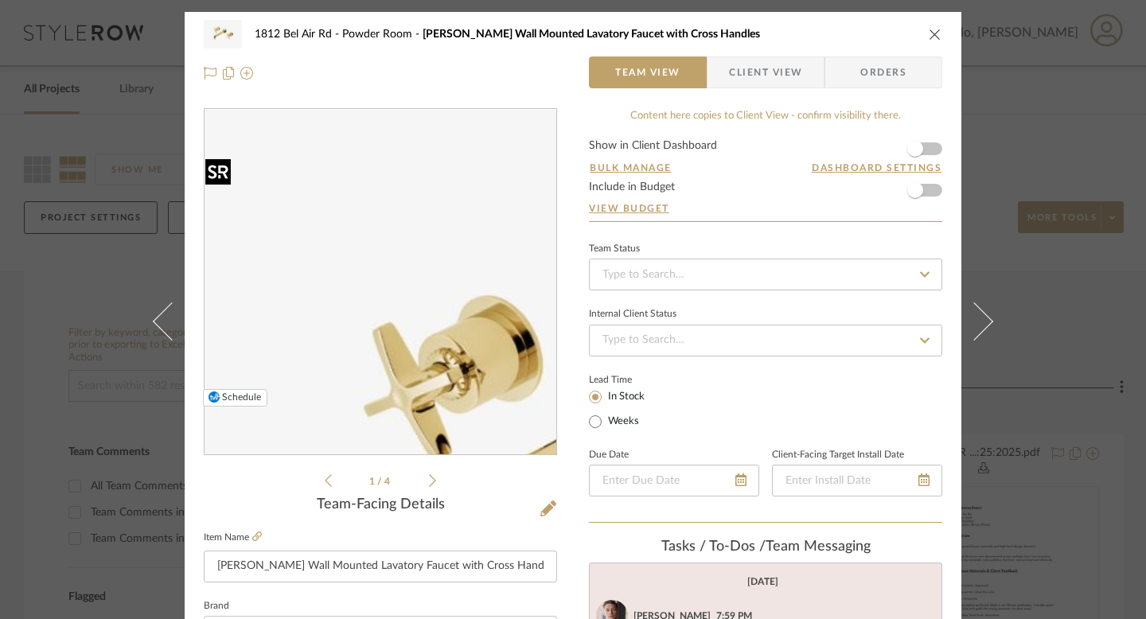
click at [295, 208] on img "0" at bounding box center [381, 282] width 352 height 259
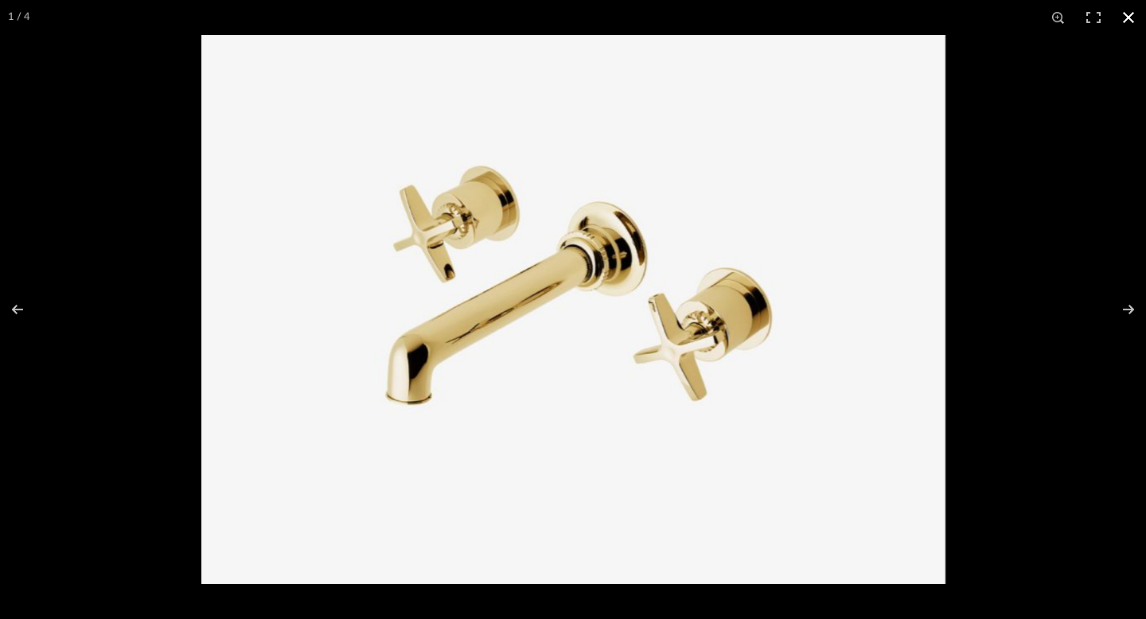
click at [37, 101] on div at bounding box center [573, 309] width 1146 height 619
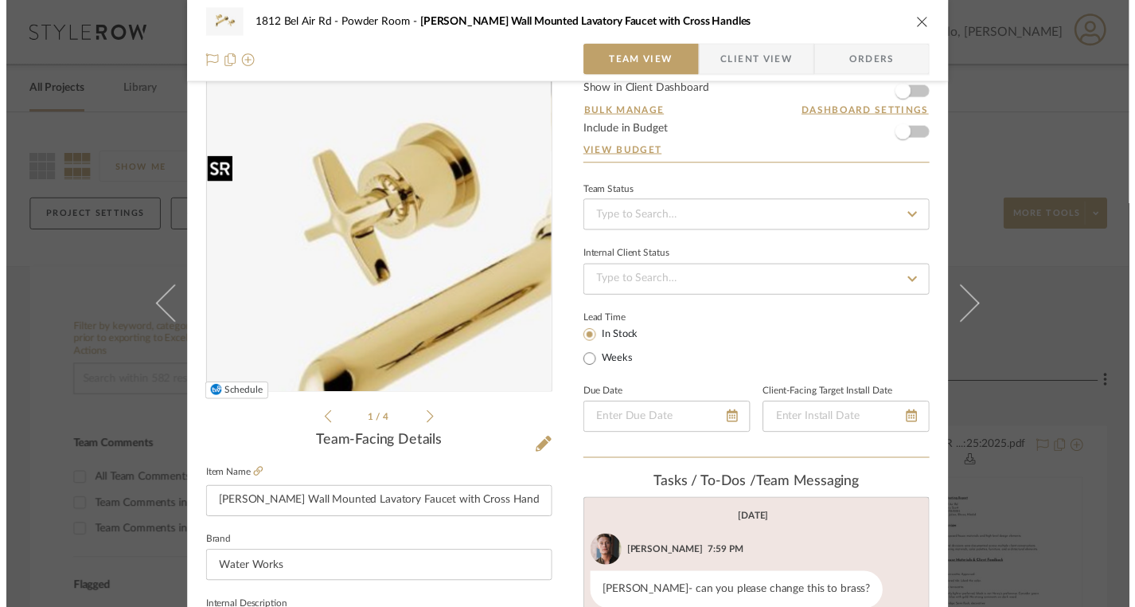
scroll to position [57, 0]
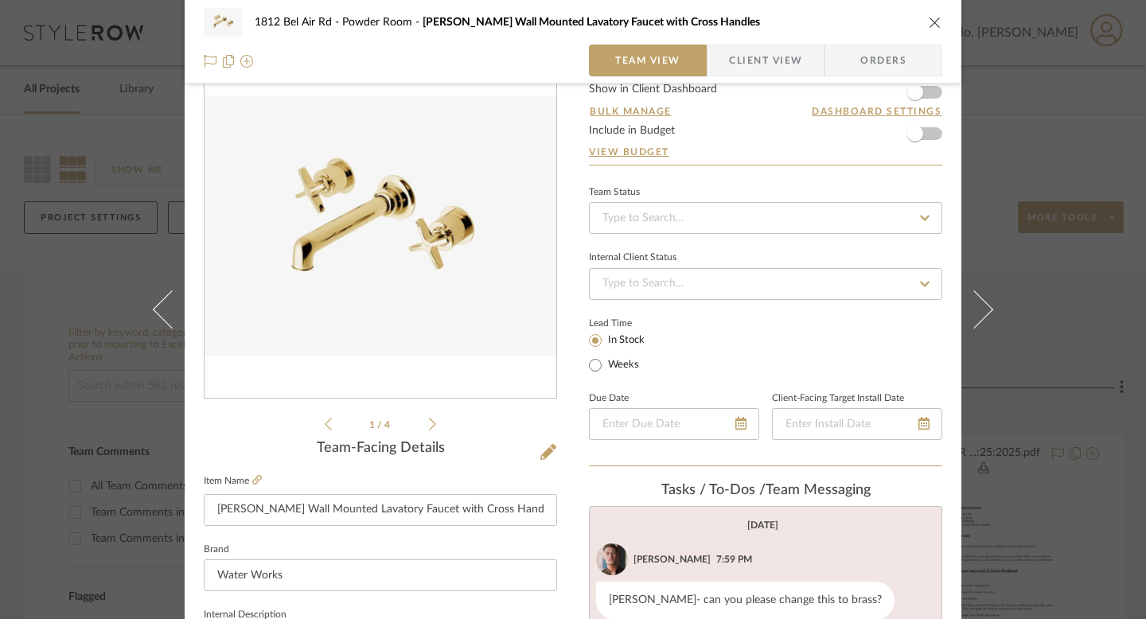
click at [55, 269] on div "1812 Bel Air Rd Powder Room [PERSON_NAME] Wall Mounted Lavatory Faucet with Cro…" at bounding box center [573, 309] width 1146 height 619
